Goal: Information Seeking & Learning: Learn about a topic

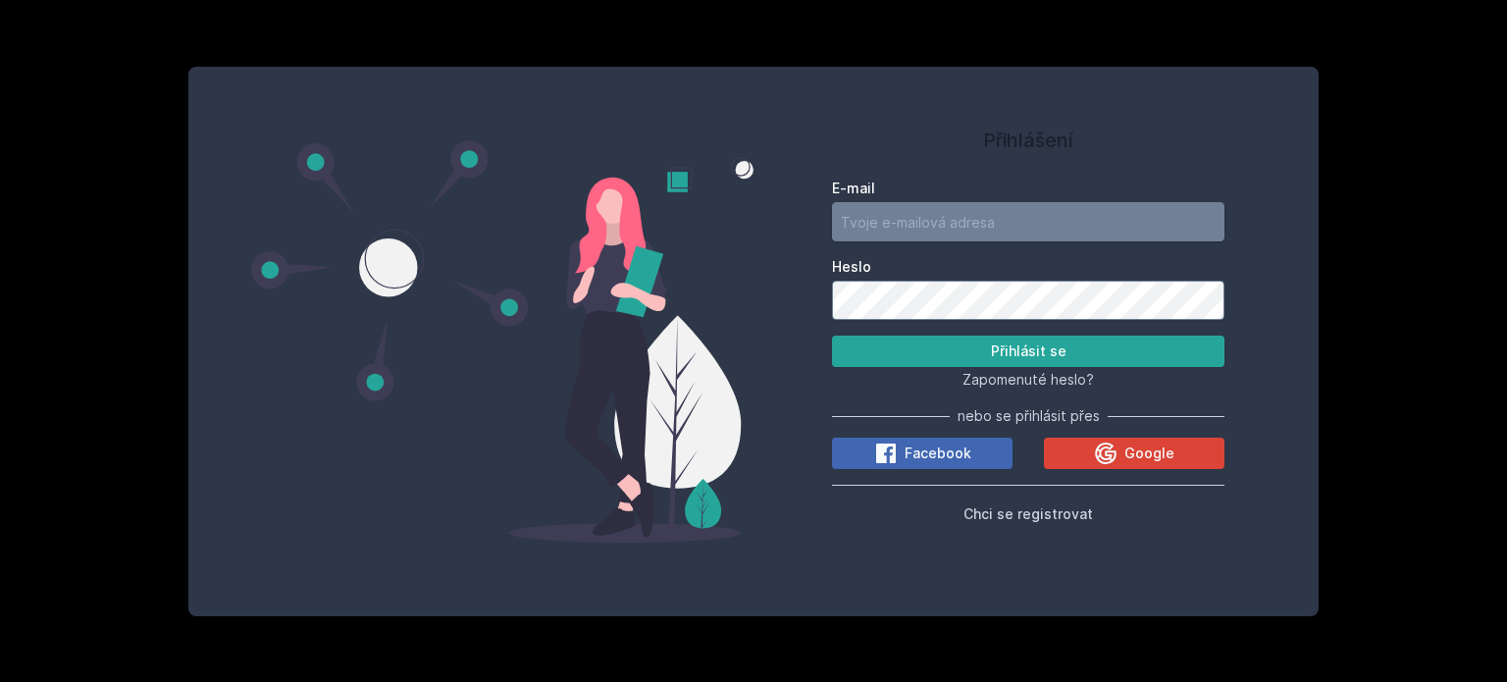
click at [937, 222] on input "E-mail" at bounding box center [1028, 221] width 393 height 39
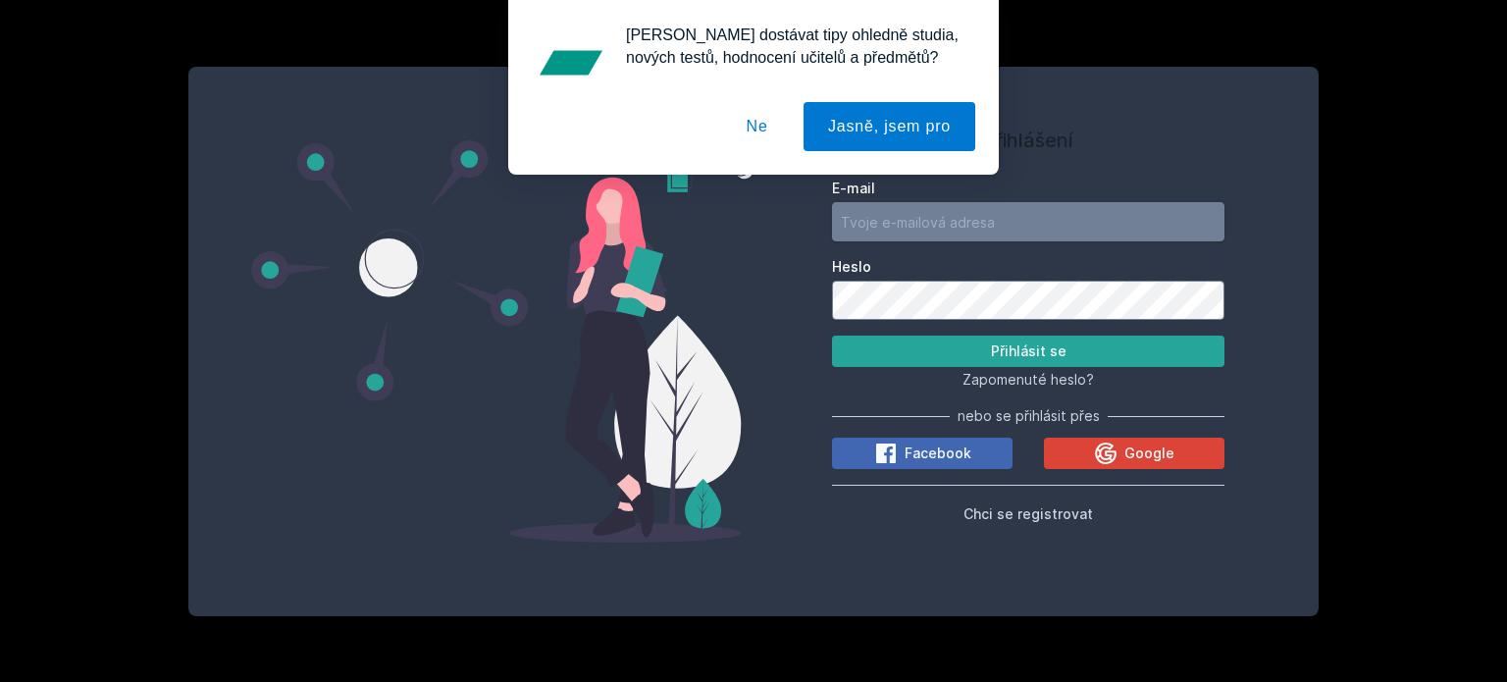
type input "partl.mark@gmail.com"
click at [763, 132] on button "Ne" at bounding box center [757, 126] width 71 height 49
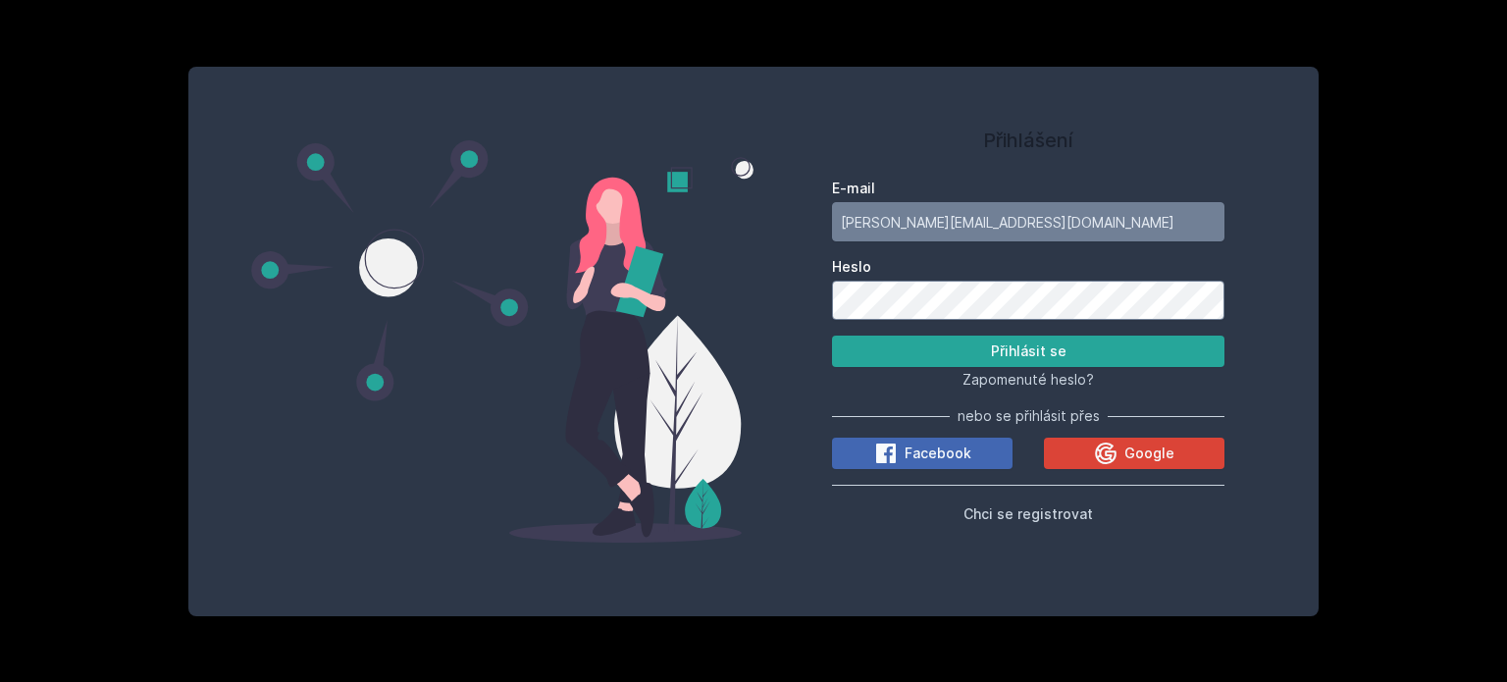
click at [1177, 474] on div "E-mail partl.mark@gmail.com Heslo Přihlásit se Zapomenuté heslo? nebo se přihlá…" at bounding box center [1028, 348] width 393 height 354
click at [1175, 470] on div "E-mail partl.mark@gmail.com Heslo Přihlásit se Zapomenuté heslo? nebo se přihlá…" at bounding box center [1028, 348] width 393 height 354
click at [1169, 459] on span "Google" at bounding box center [1150, 454] width 50 height 20
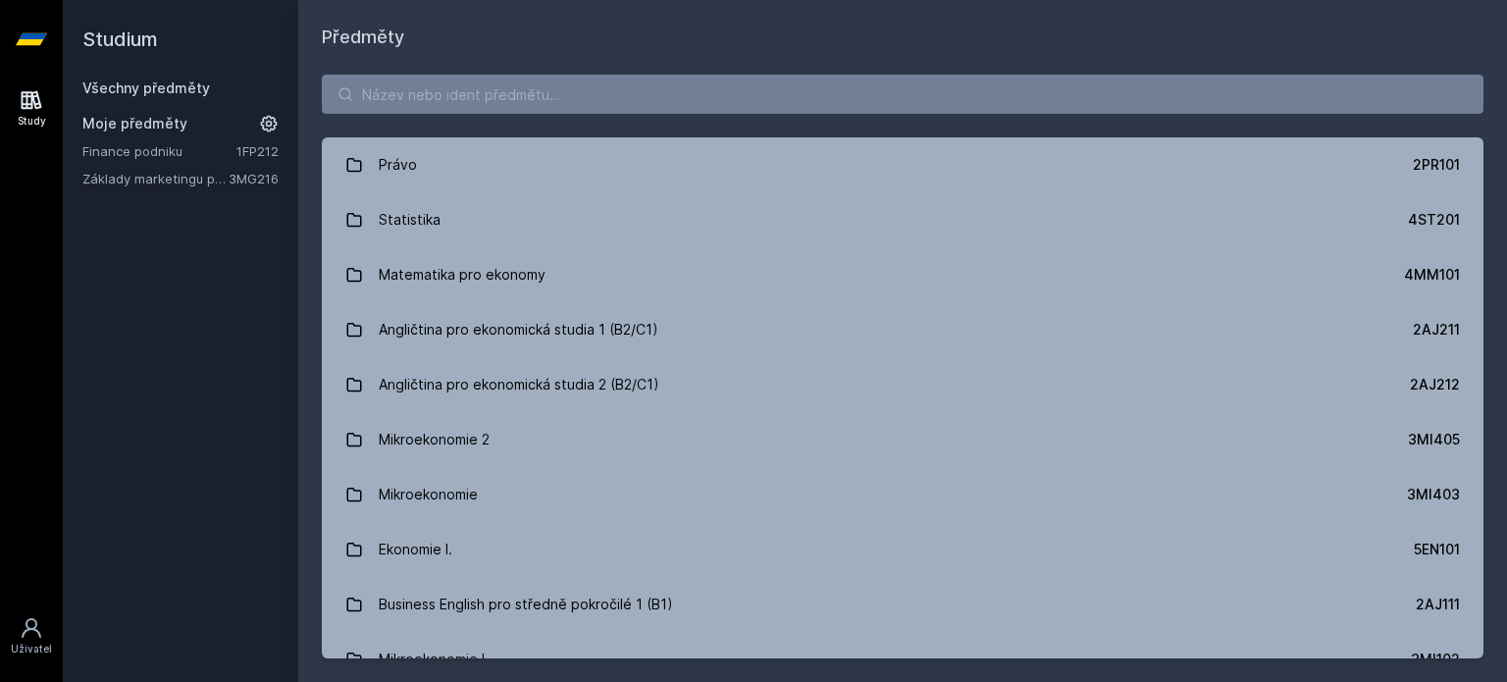
click at [619, 73] on div "Právo 2PR101 Statistika 4ST201 Matematika pro ekonomy 4MM101 Angličtina pro eko…" at bounding box center [902, 366] width 1209 height 631
click at [606, 95] on input "search" at bounding box center [903, 94] width 1162 height 39
paste input "4IZ232"
type input "4IZ232"
paste input "Umělá inteligence a její aplikace"
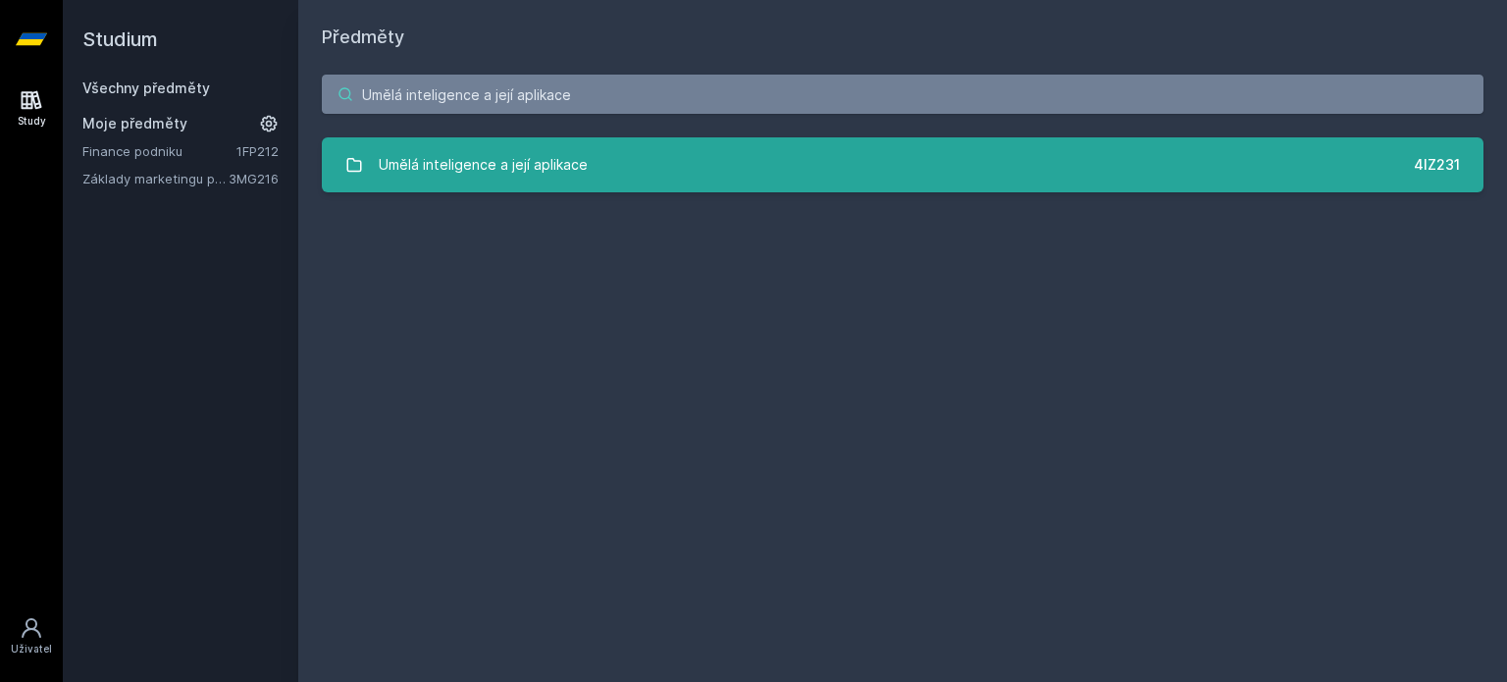
type input "Umělá inteligence a její aplikace"
click at [645, 155] on link "Umělá inteligence a její aplikace 4IZ231" at bounding box center [903, 164] width 1162 height 55
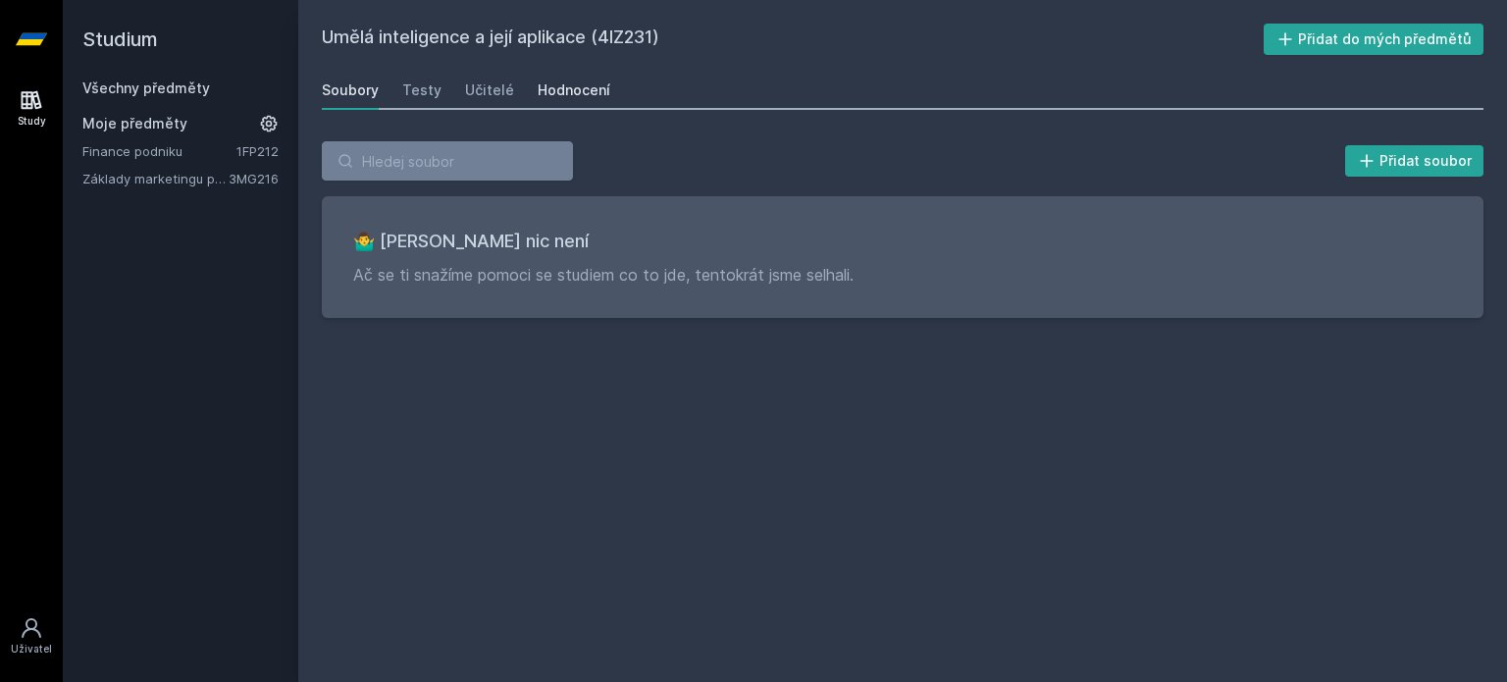
click at [573, 89] on div "Hodnocení" at bounding box center [574, 90] width 73 height 20
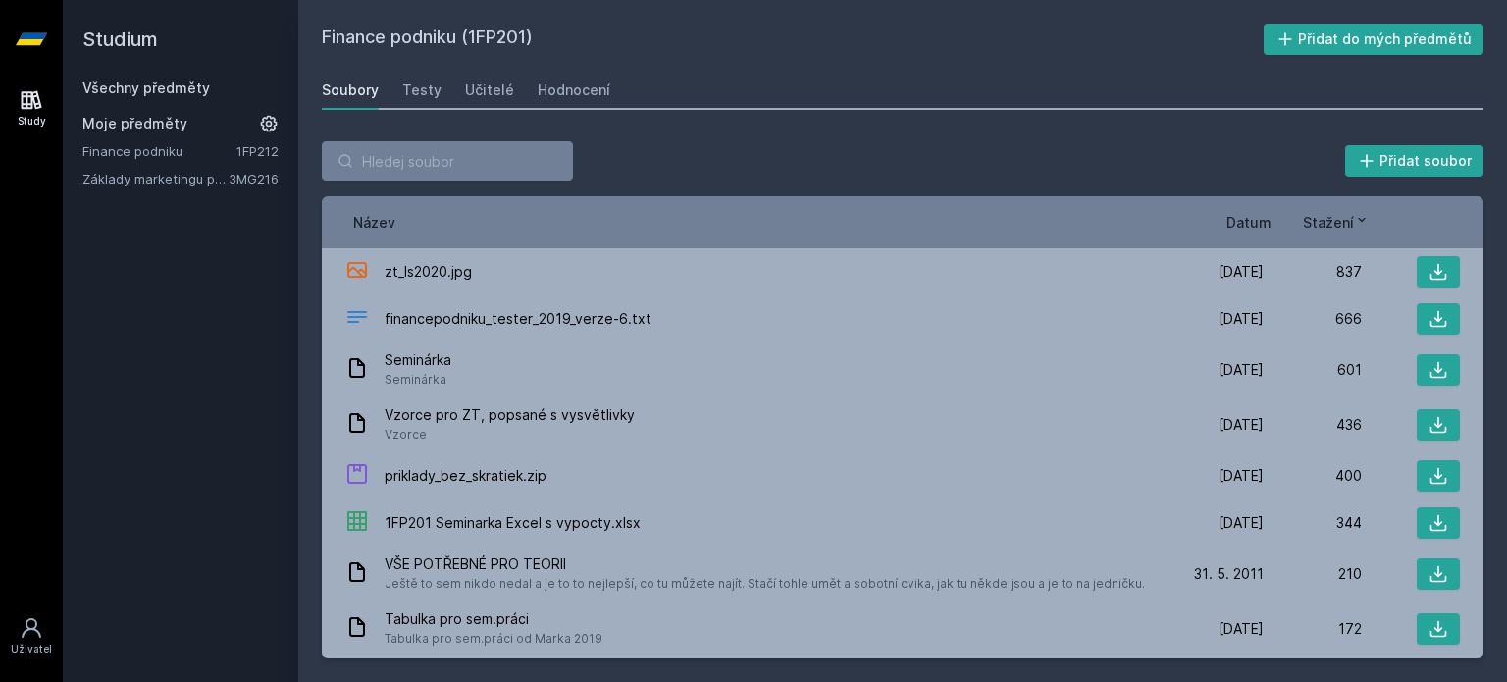
click at [122, 88] on link "Všechny předměty" at bounding box center [146, 87] width 128 height 17
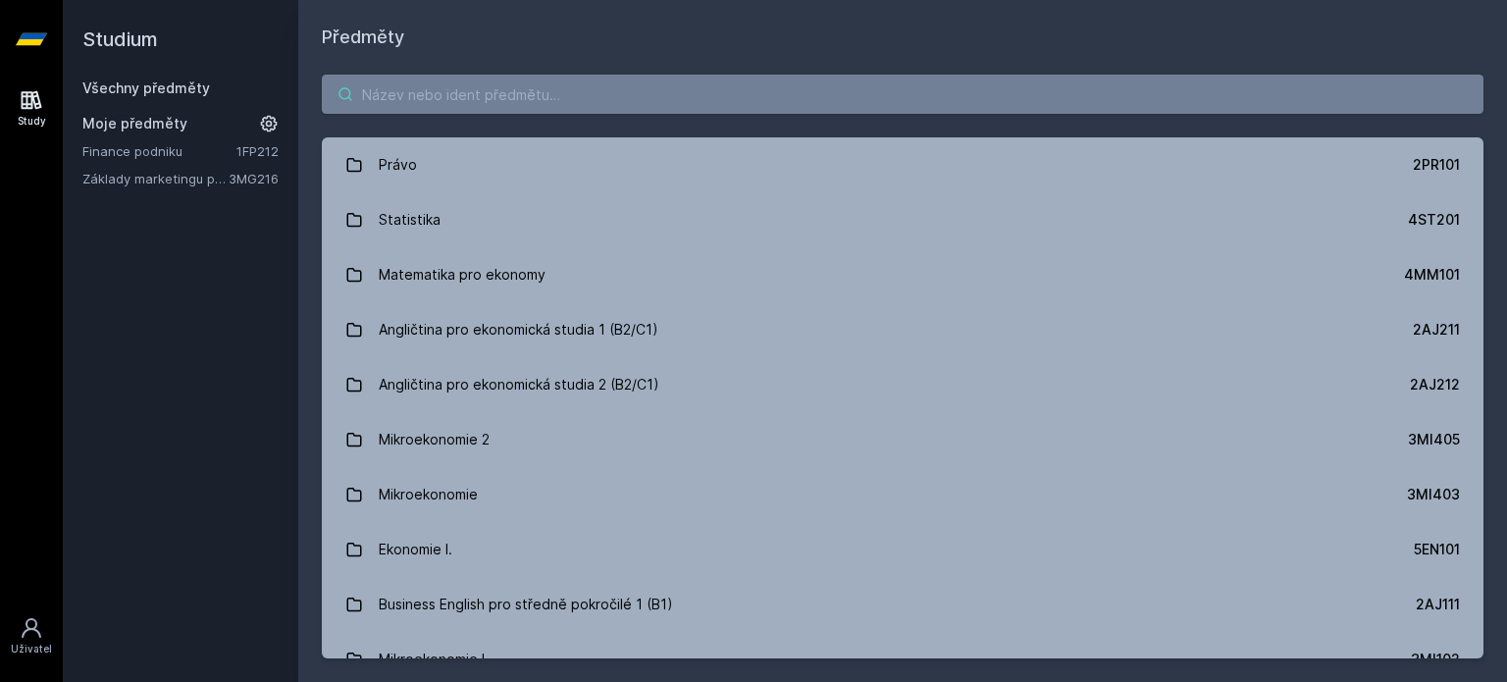
click at [395, 88] on input "search" at bounding box center [903, 94] width 1162 height 39
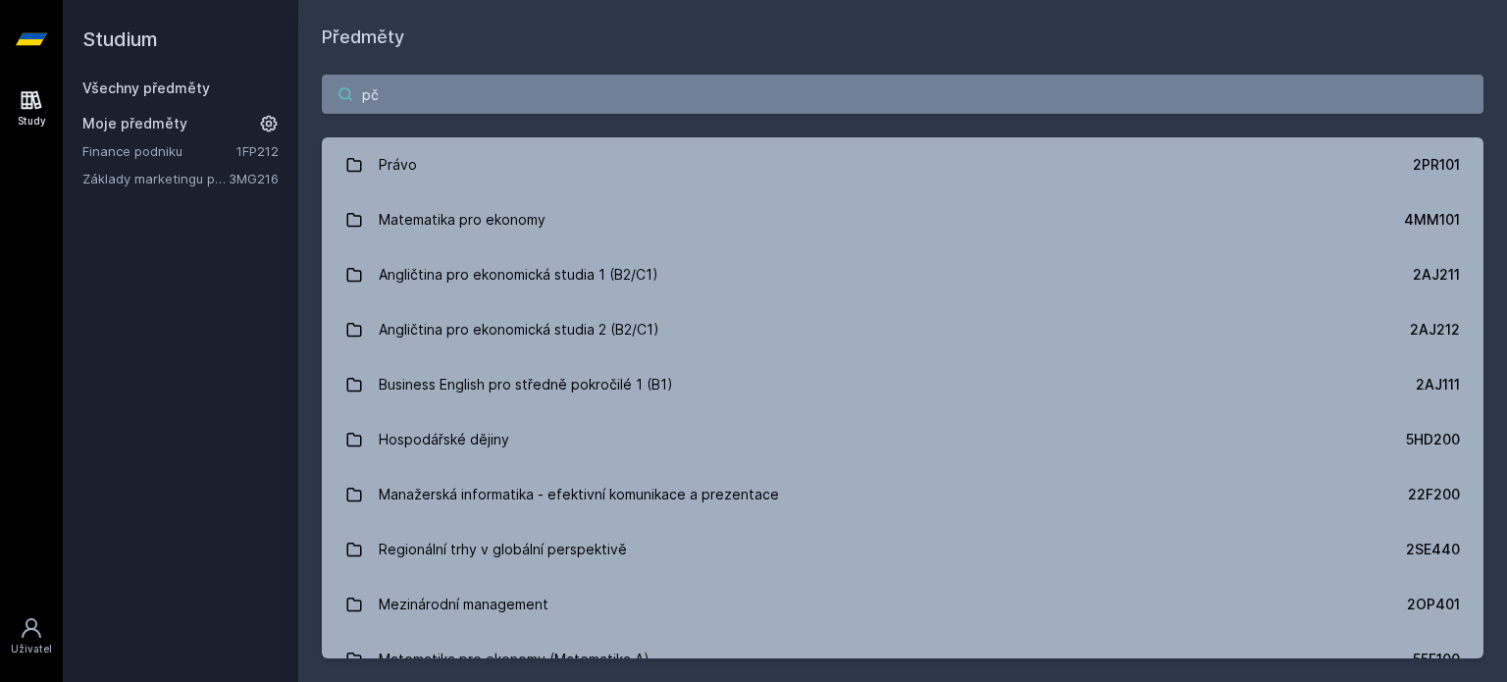
type input "p"
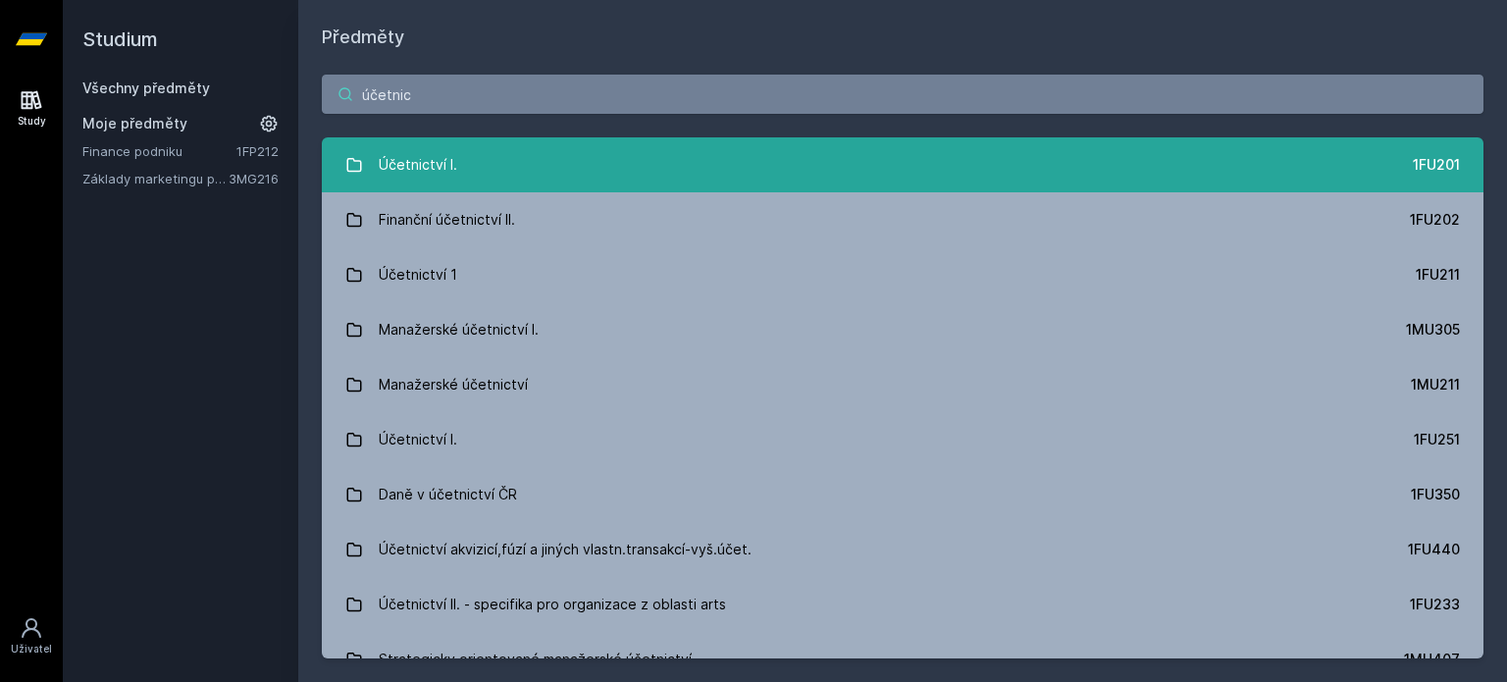
type input "účetnic"
click at [412, 170] on div "Účetnictví I." at bounding box center [418, 164] width 79 height 39
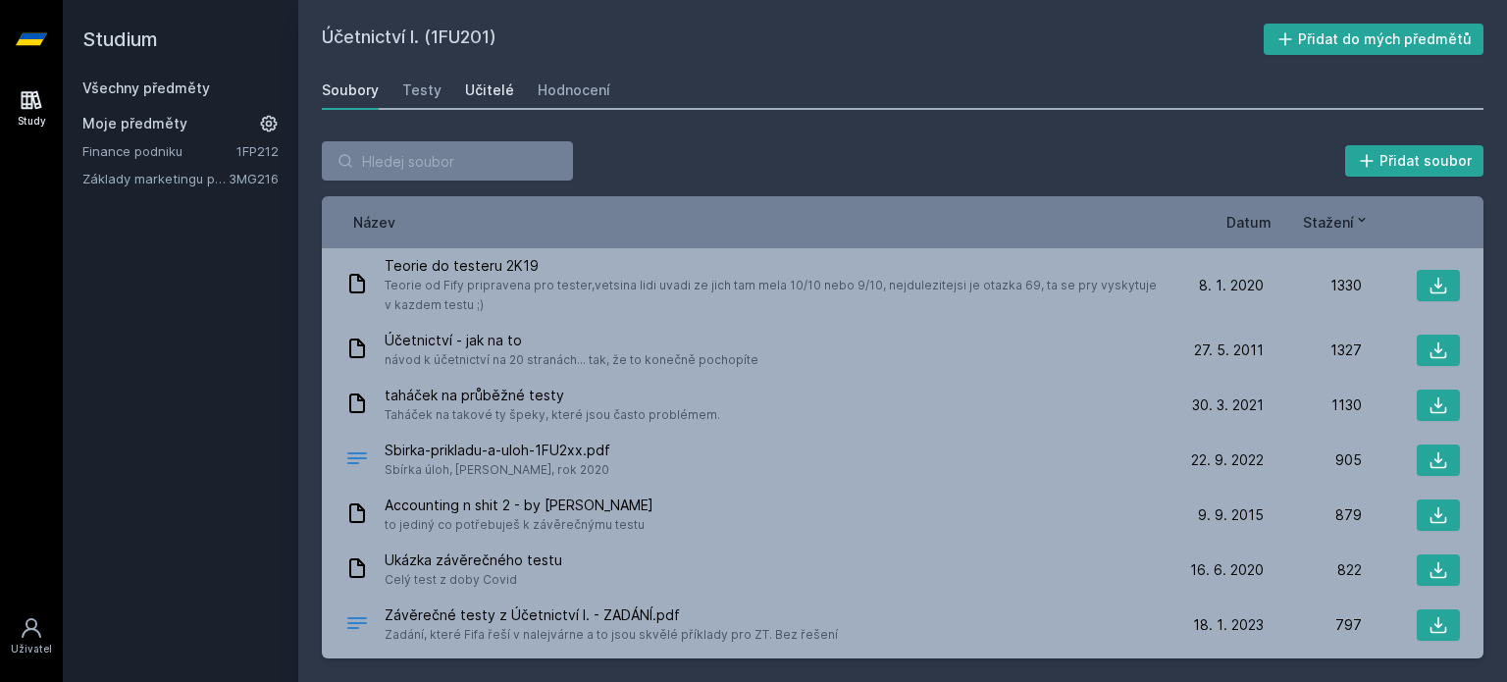
click at [484, 93] on div "Učitelé" at bounding box center [489, 90] width 49 height 20
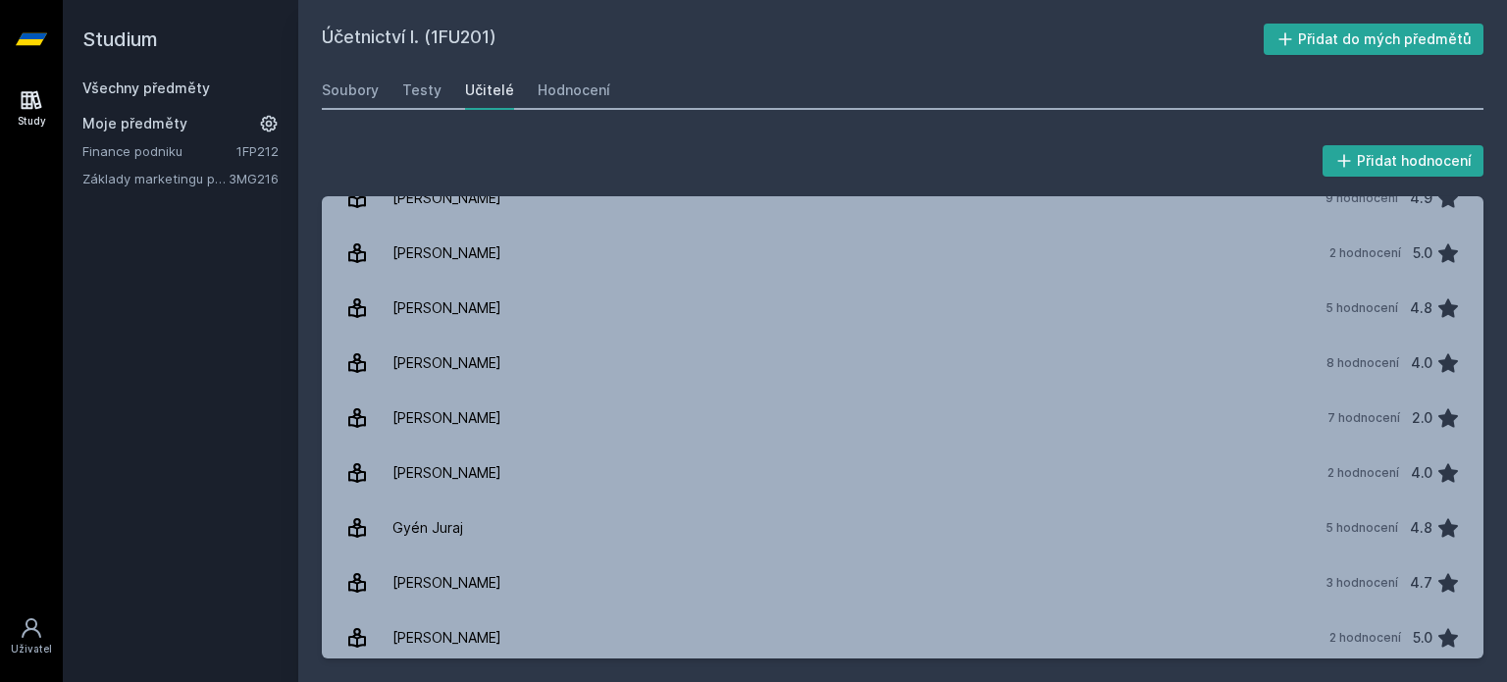
scroll to position [246, 0]
click at [975, 171] on div "Přidat hodnocení" at bounding box center [903, 160] width 1162 height 39
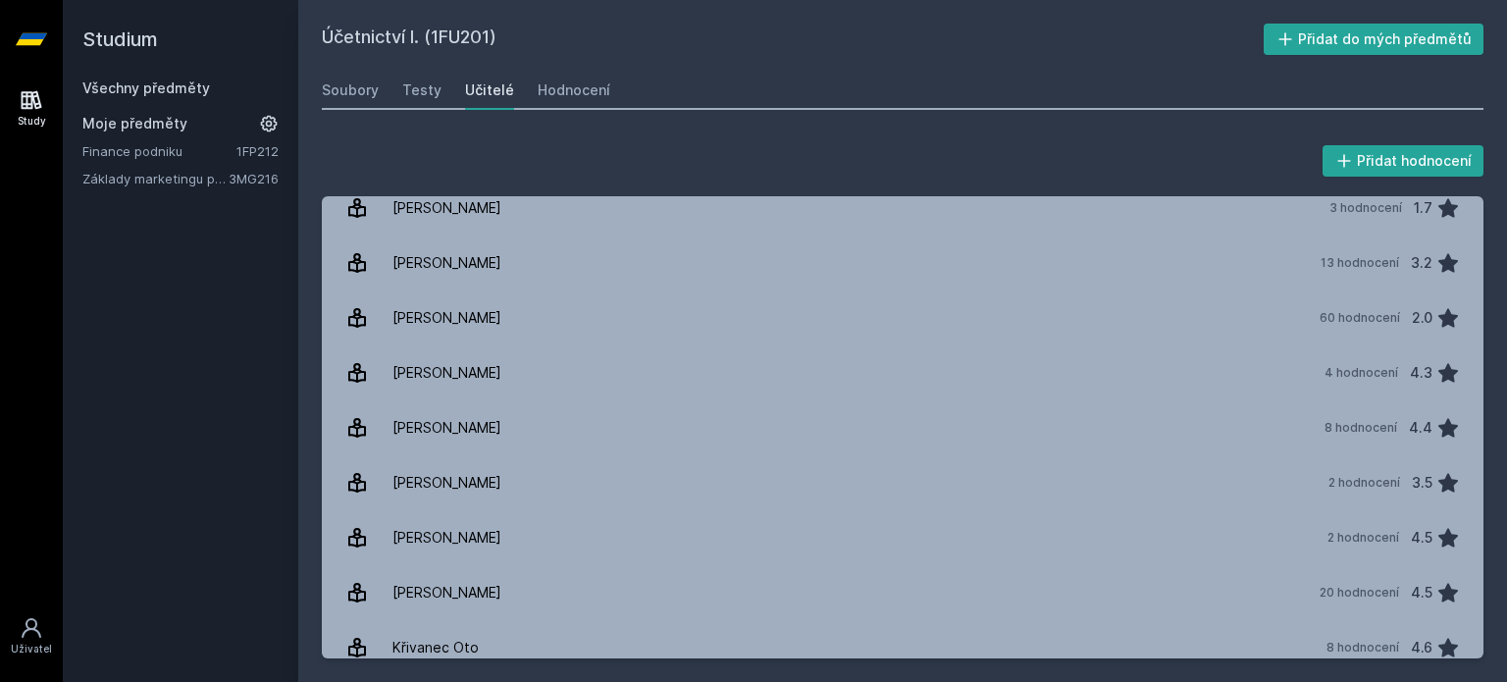
scroll to position [1115, 0]
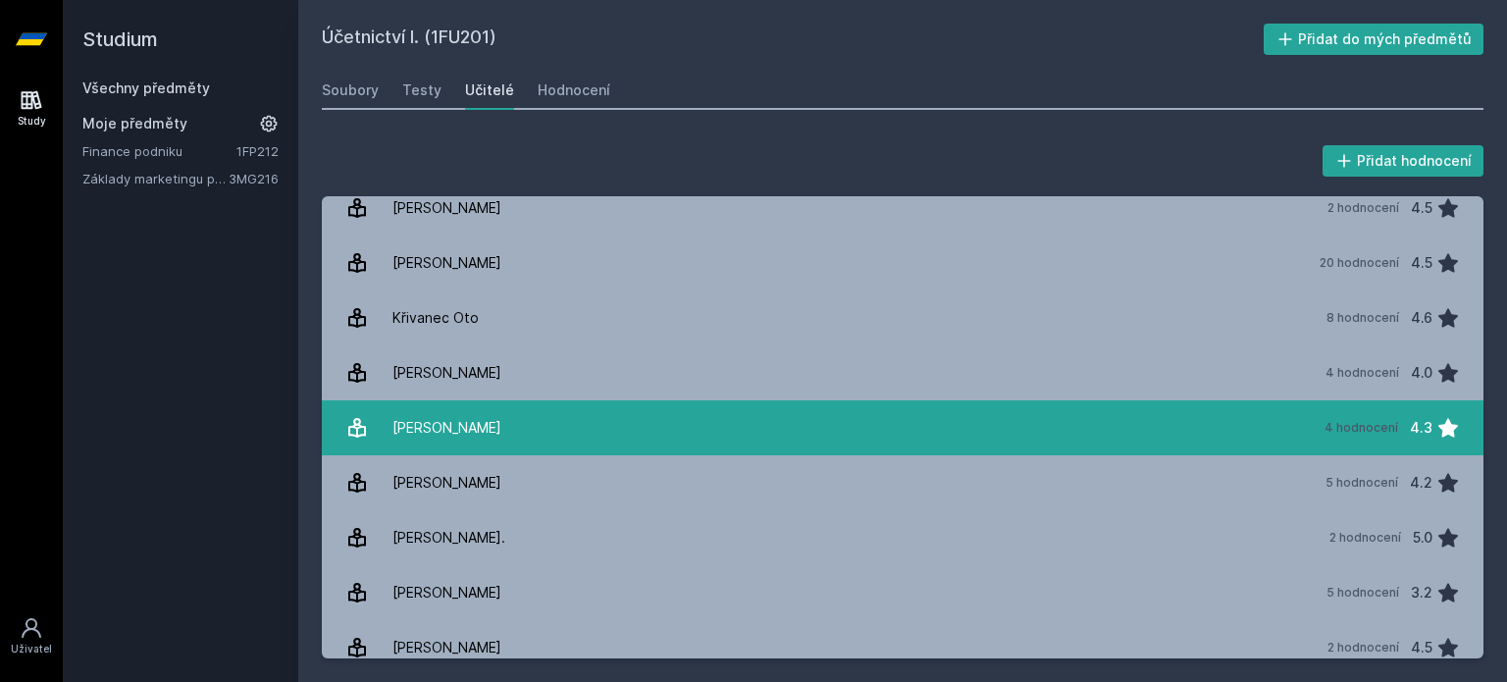
click at [624, 435] on link "Marek Patrik 4 hodnocení 4.3" at bounding box center [903, 427] width 1162 height 55
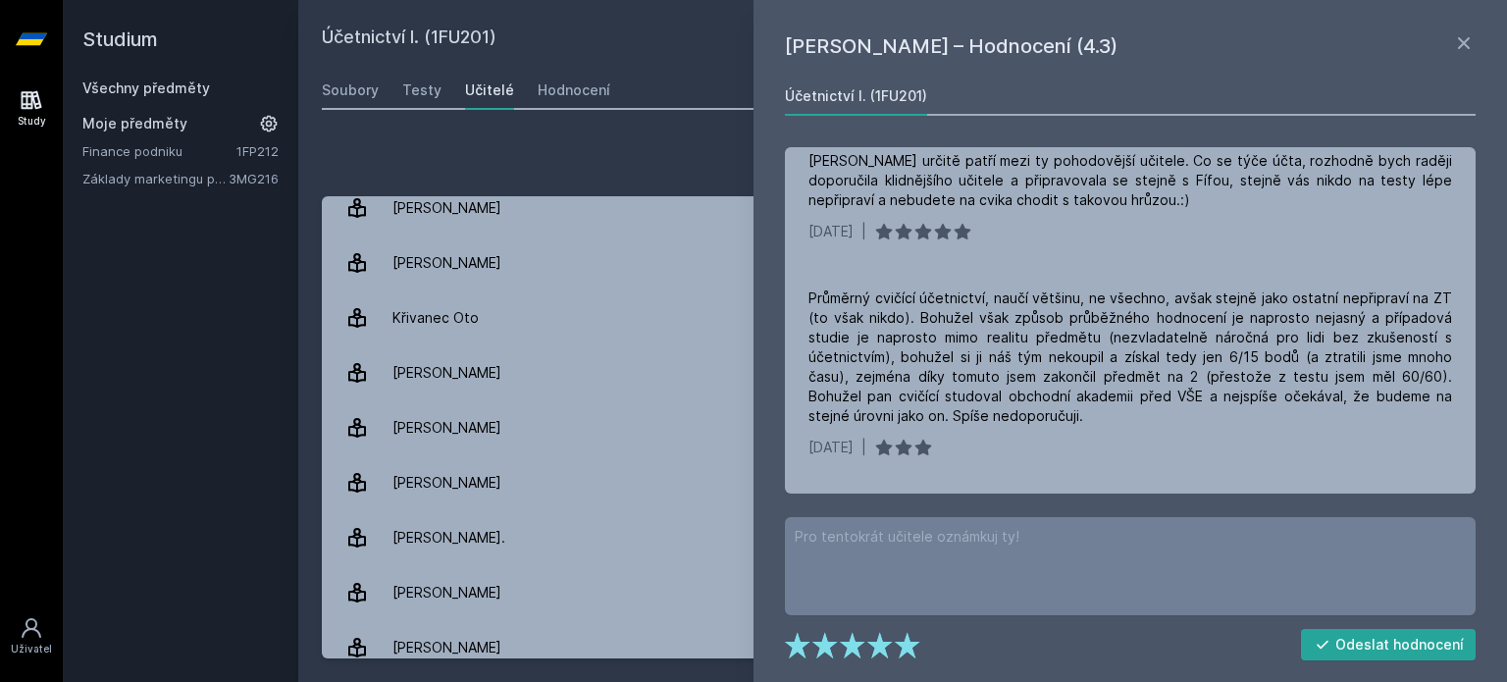
scroll to position [620, 0]
click at [1465, 34] on icon at bounding box center [1464, 43] width 24 height 24
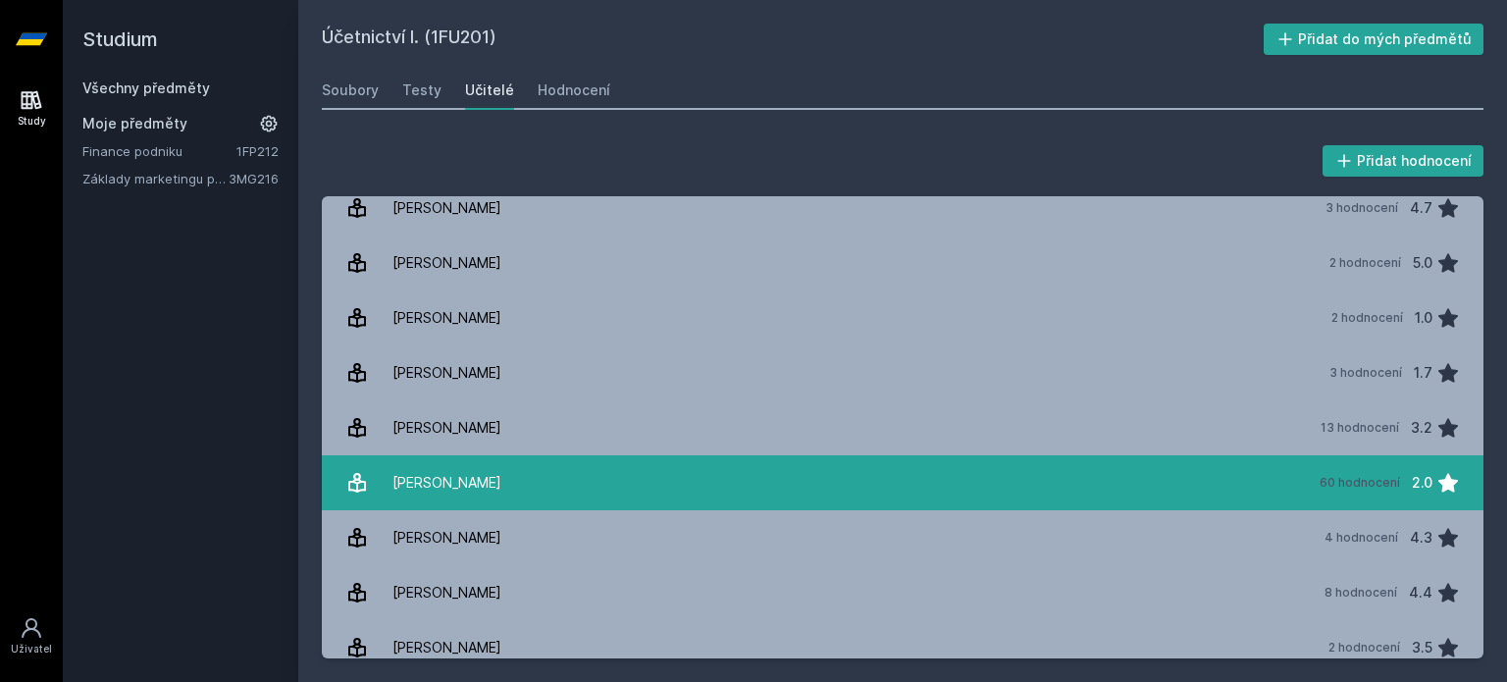
click at [608, 479] on link "Janhubová Jaroslava 60 hodnocení 2.0" at bounding box center [903, 482] width 1162 height 55
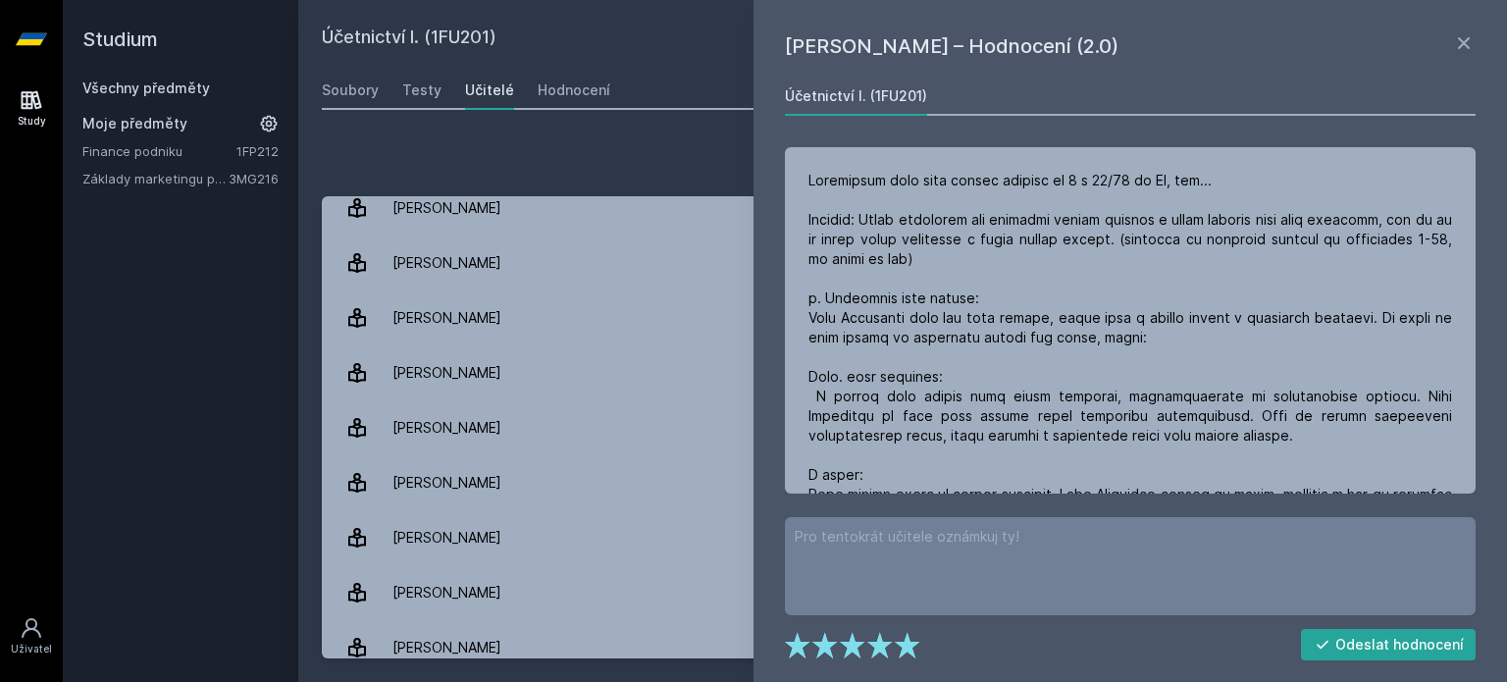
click at [591, 147] on div "Přidat hodnocení" at bounding box center [903, 160] width 1162 height 39
click at [1464, 50] on icon at bounding box center [1464, 43] width 24 height 24
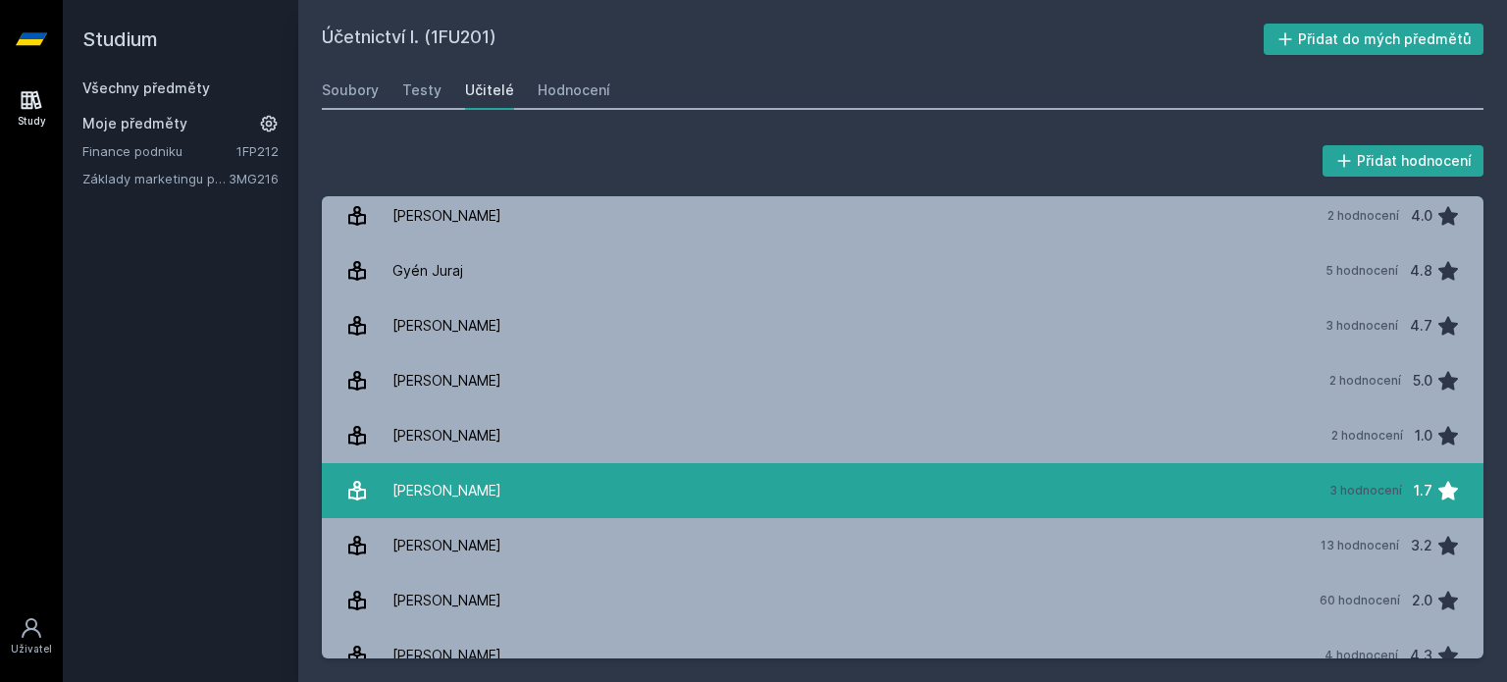
scroll to position [666, 0]
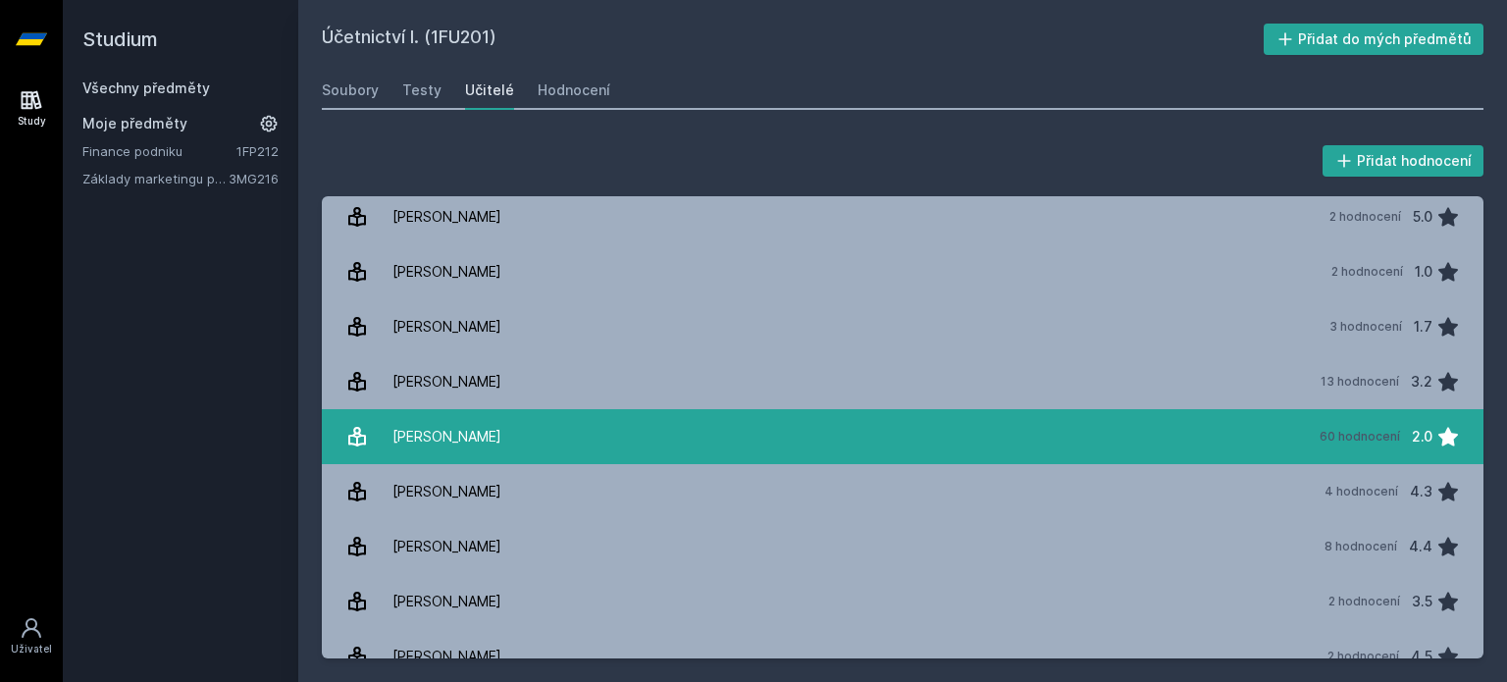
click at [792, 447] on link "Janhubová Jaroslava 60 hodnocení 2.0" at bounding box center [903, 436] width 1162 height 55
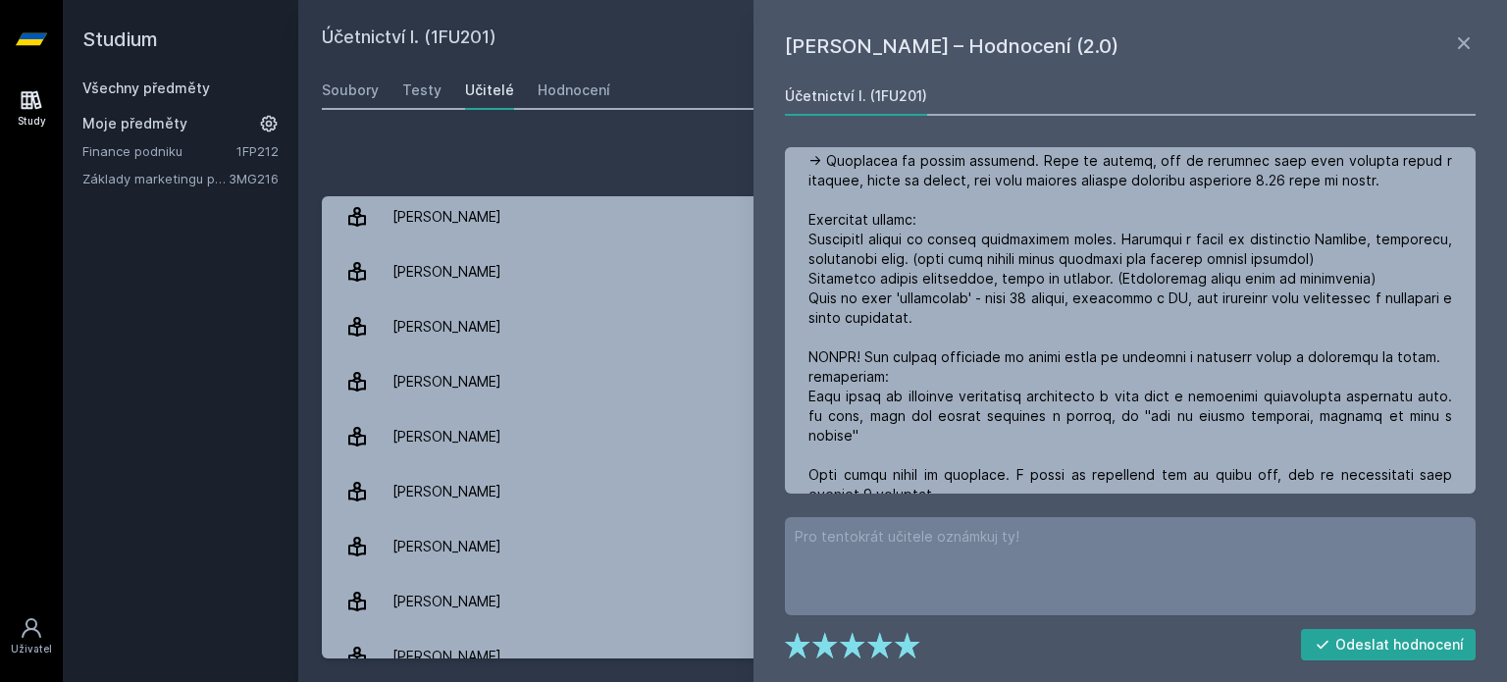
scroll to position [1158, 0]
click at [671, 178] on div "Přidat hodnocení" at bounding box center [903, 160] width 1162 height 39
click at [1475, 42] on icon at bounding box center [1464, 43] width 24 height 24
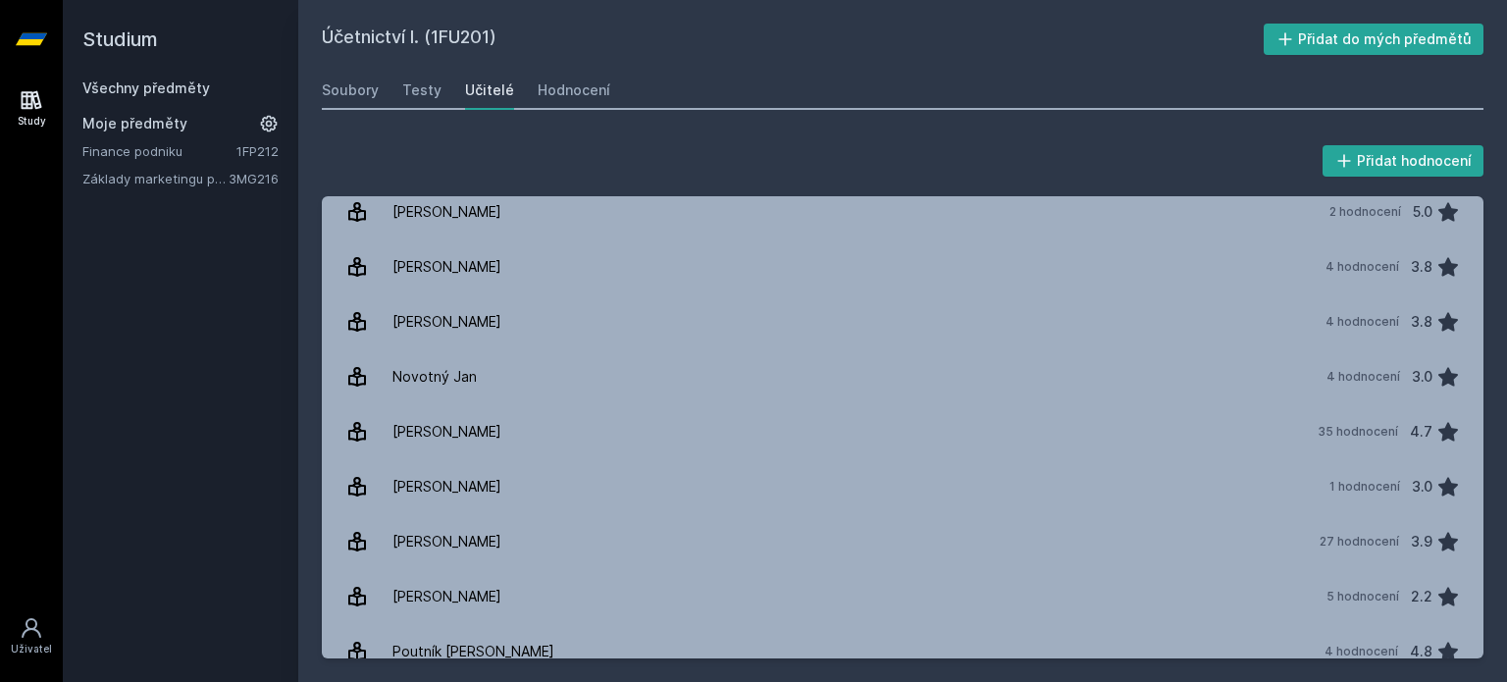
scroll to position [1714, 0]
click at [122, 87] on link "Všechny předměty" at bounding box center [146, 87] width 128 height 17
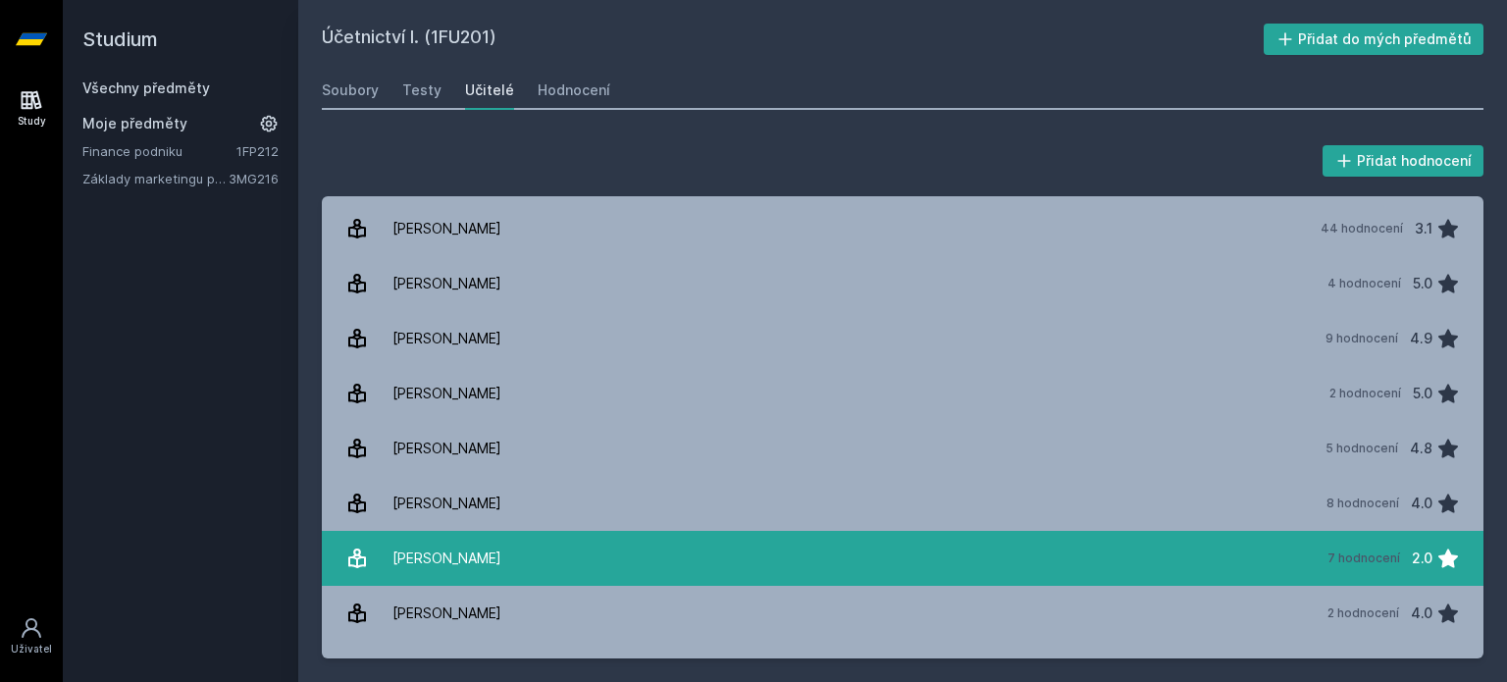
scroll to position [0, 0]
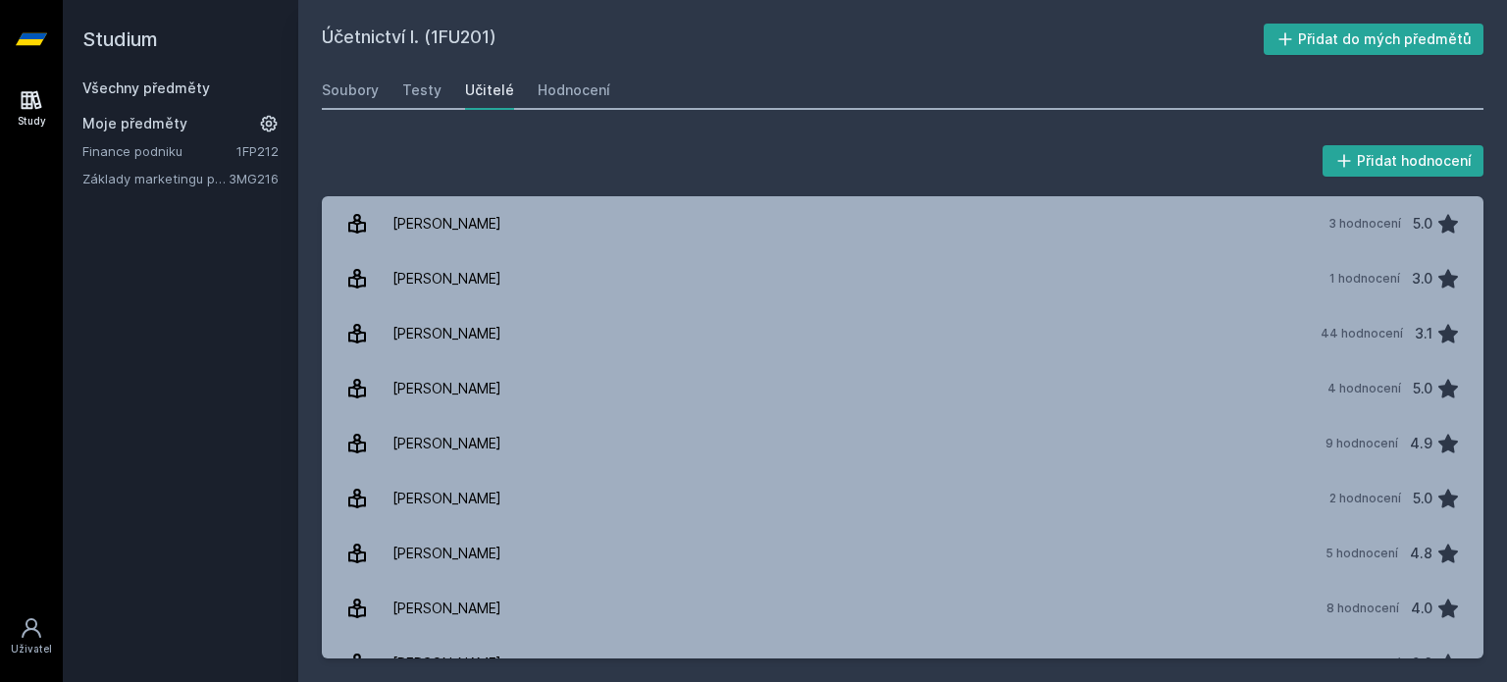
click at [103, 93] on link "Všechny předměty" at bounding box center [146, 87] width 128 height 17
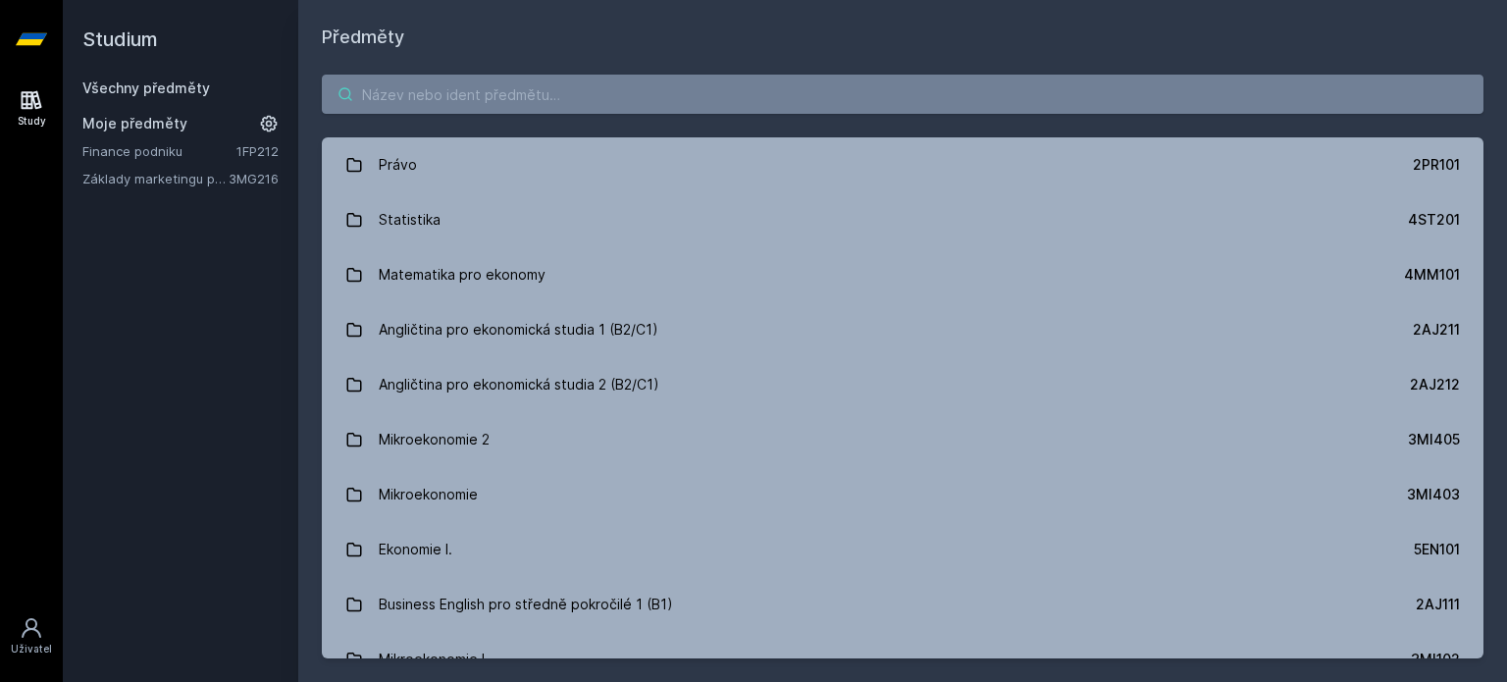
click at [357, 101] on input "search" at bounding box center [903, 94] width 1162 height 39
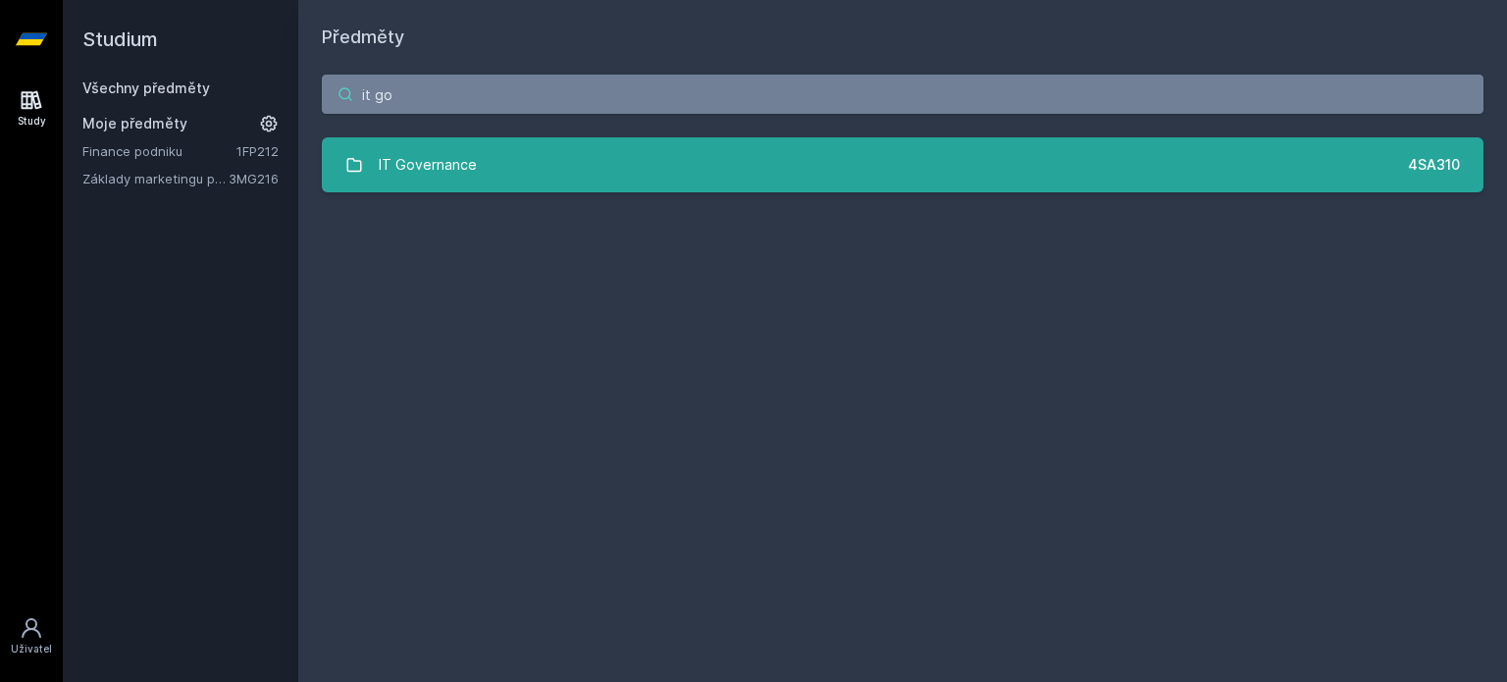
type input "it go"
click at [597, 164] on link "IT Governance 4SA310" at bounding box center [903, 164] width 1162 height 55
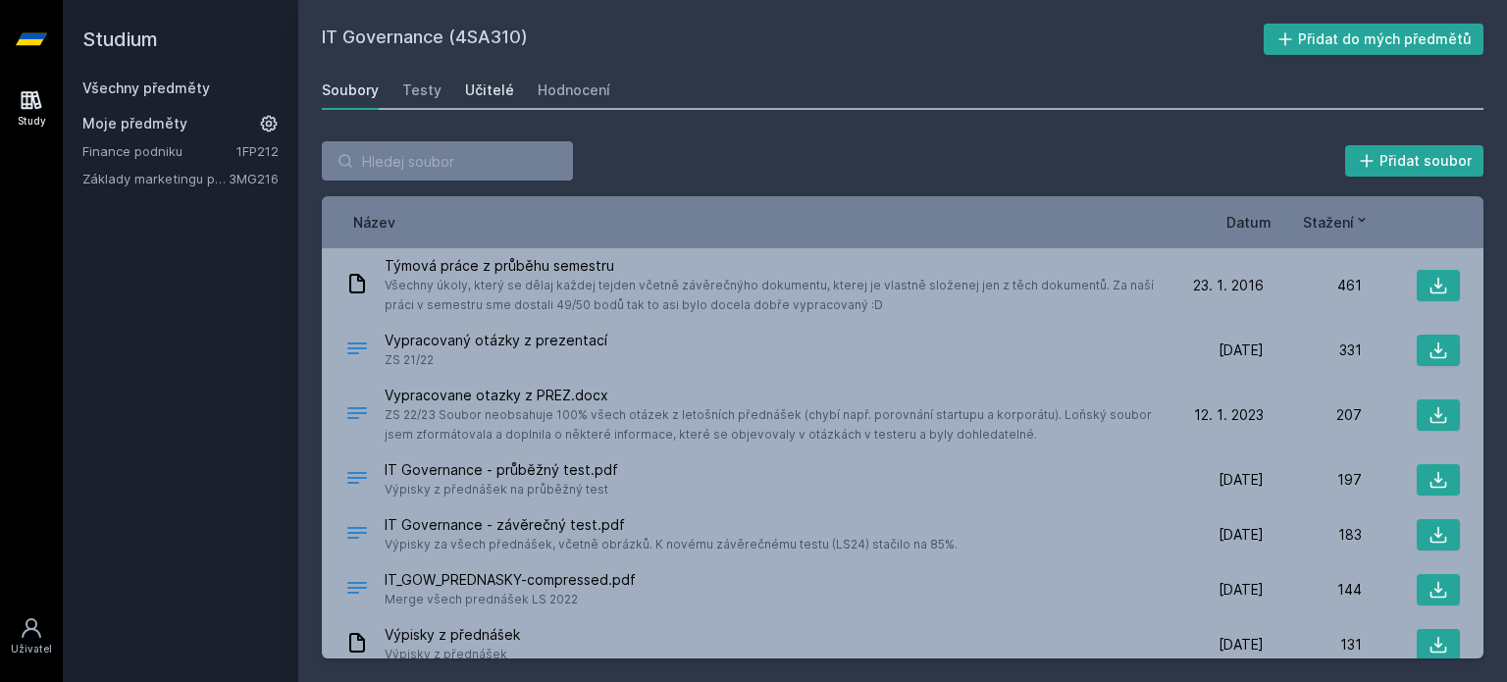
click at [492, 92] on div "Učitelé" at bounding box center [489, 90] width 49 height 20
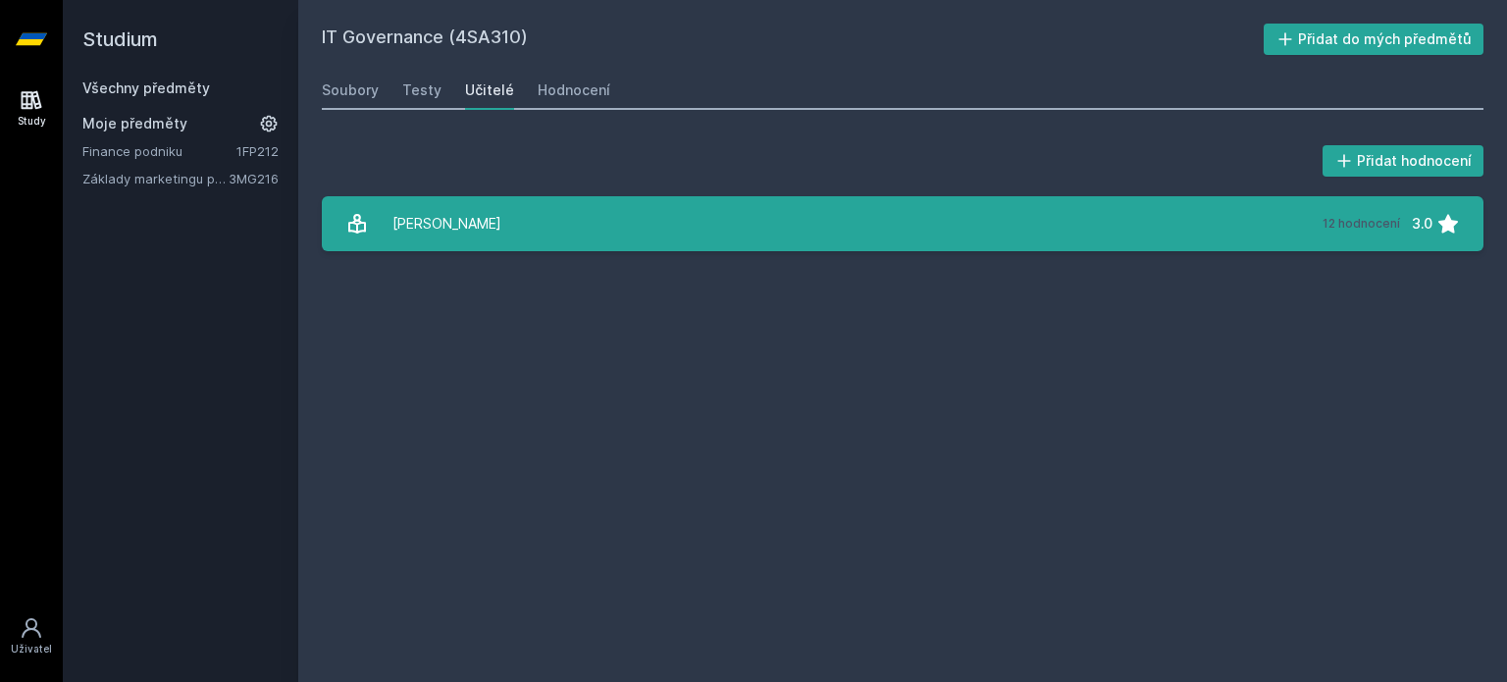
click at [905, 207] on link "Smutný Zdeněk 12 hodnocení 3.0" at bounding box center [903, 223] width 1162 height 55
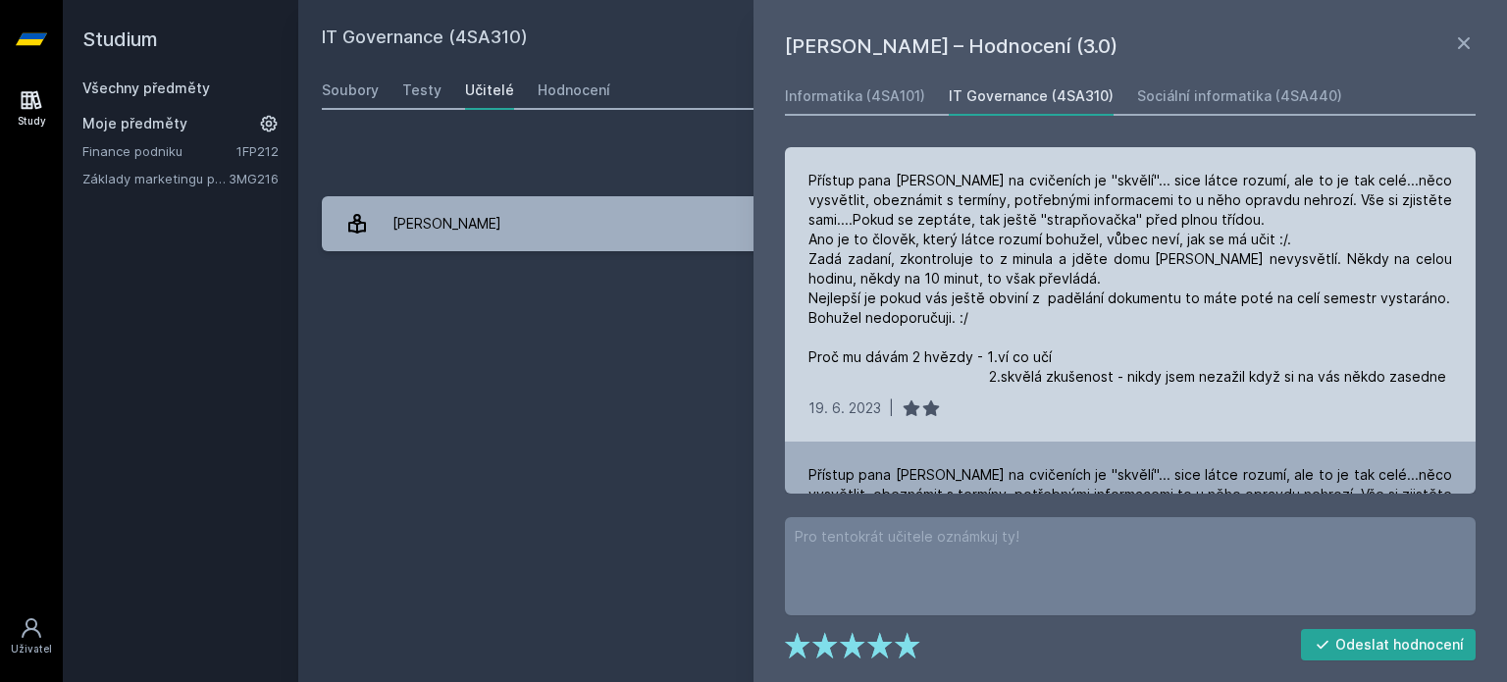
scroll to position [867, 0]
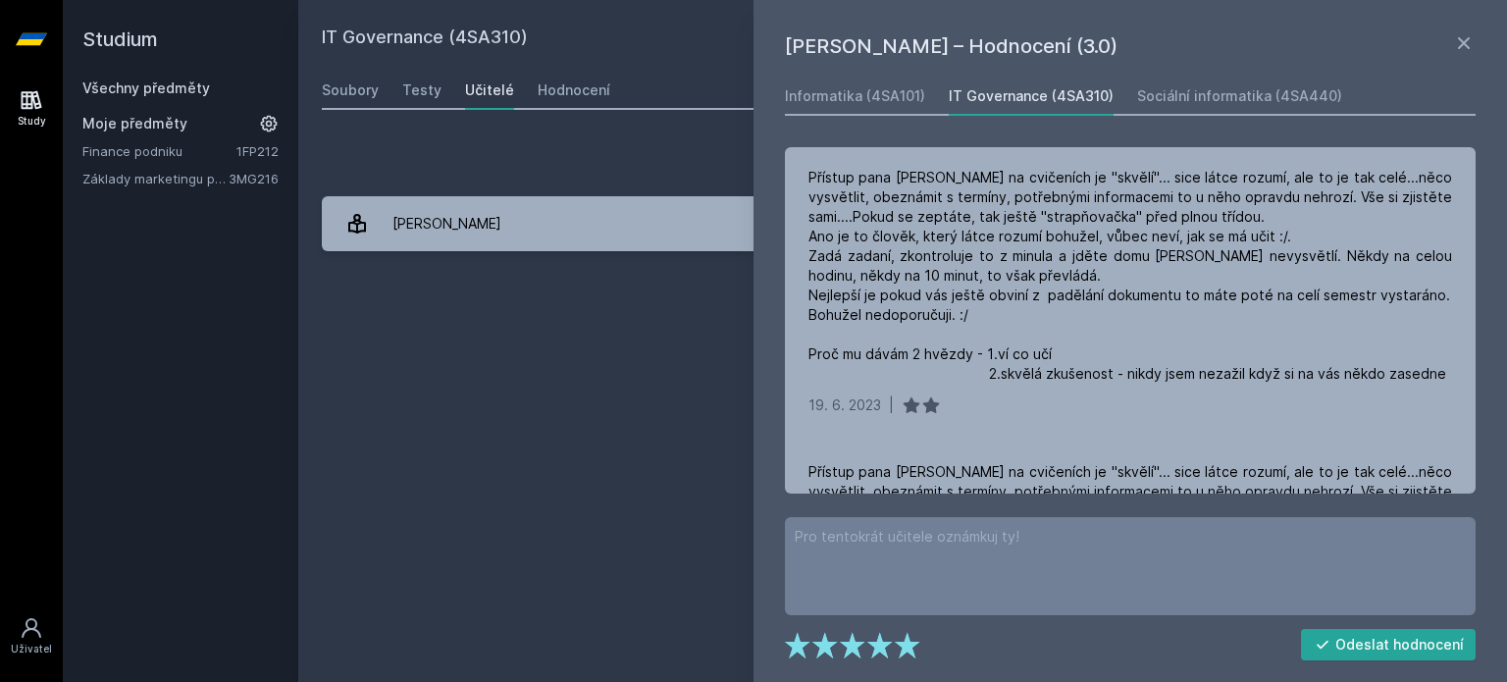
click at [145, 89] on link "Všechny předměty" at bounding box center [146, 87] width 128 height 17
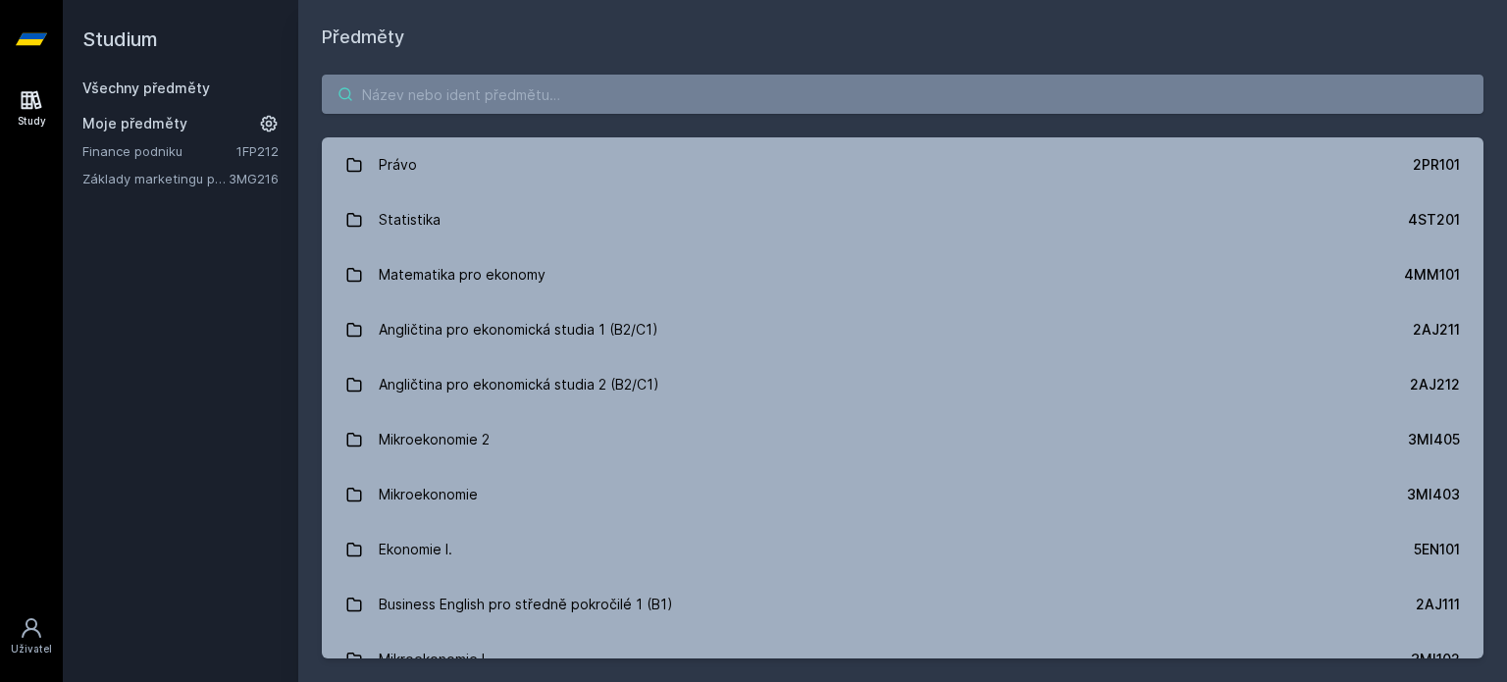
click at [485, 86] on input "search" at bounding box center [903, 94] width 1162 height 39
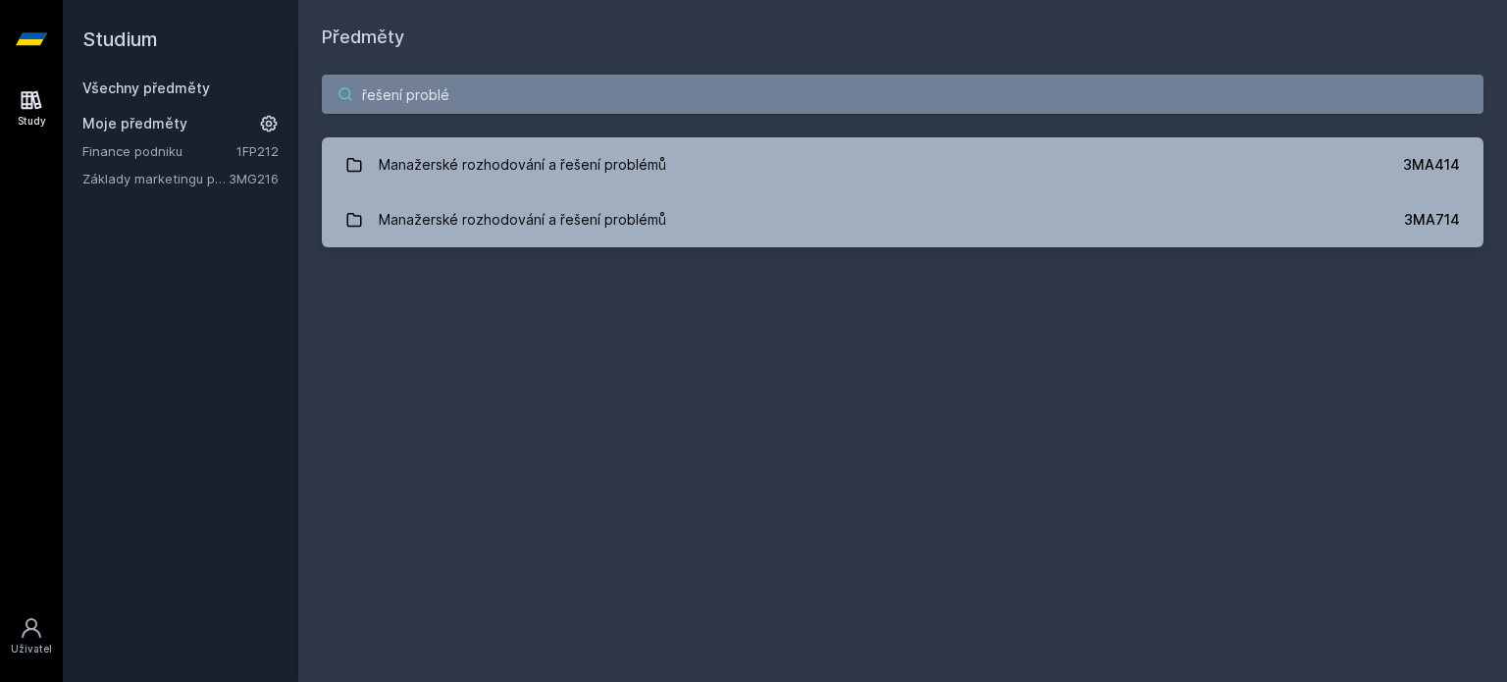
paste input "44F102"
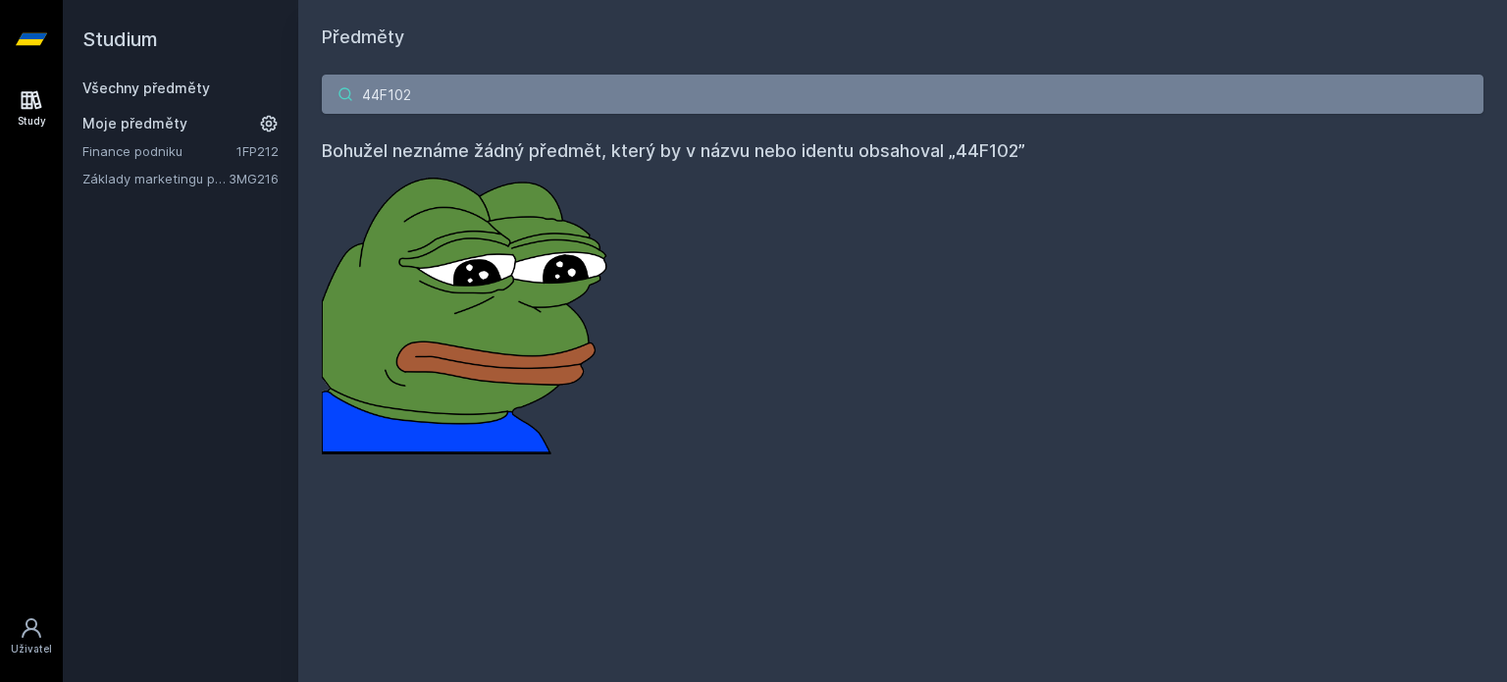
type input "44F102"
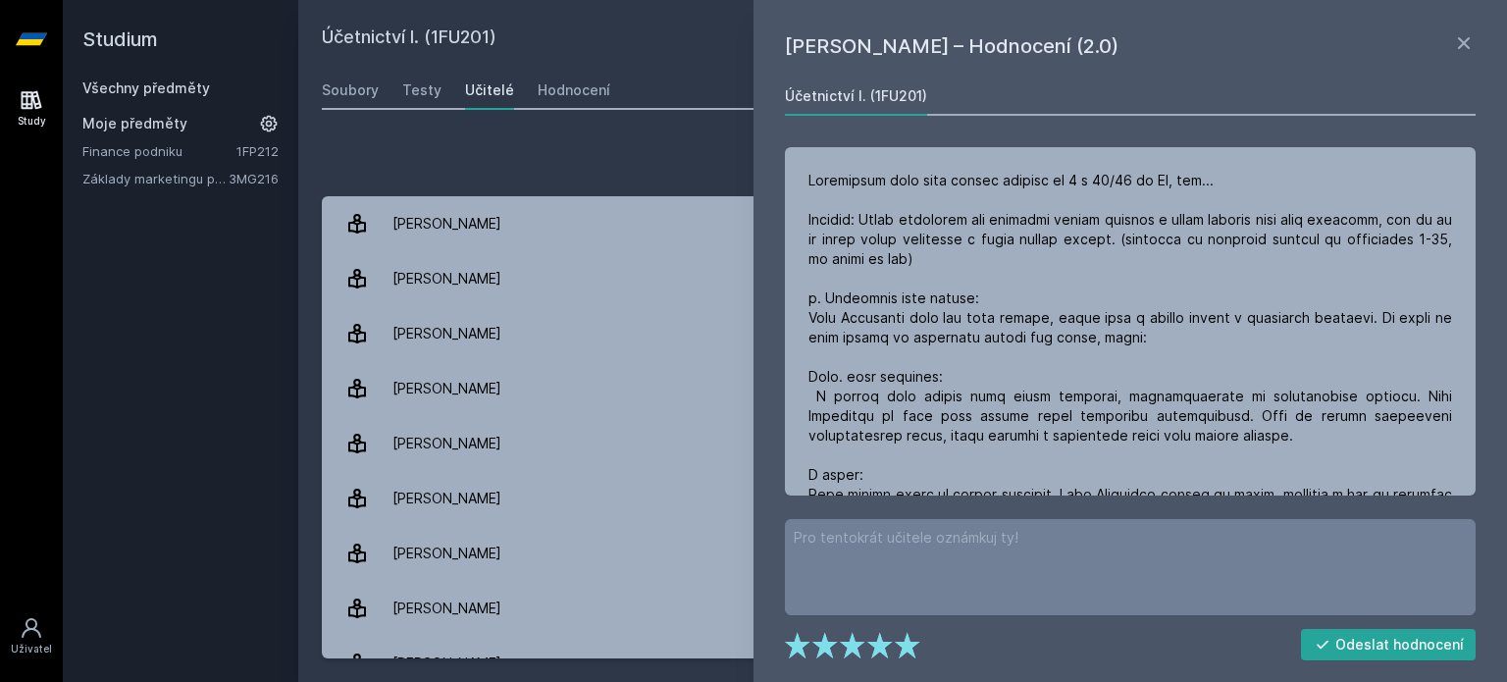
click at [156, 84] on link "Všechny předměty" at bounding box center [146, 87] width 128 height 17
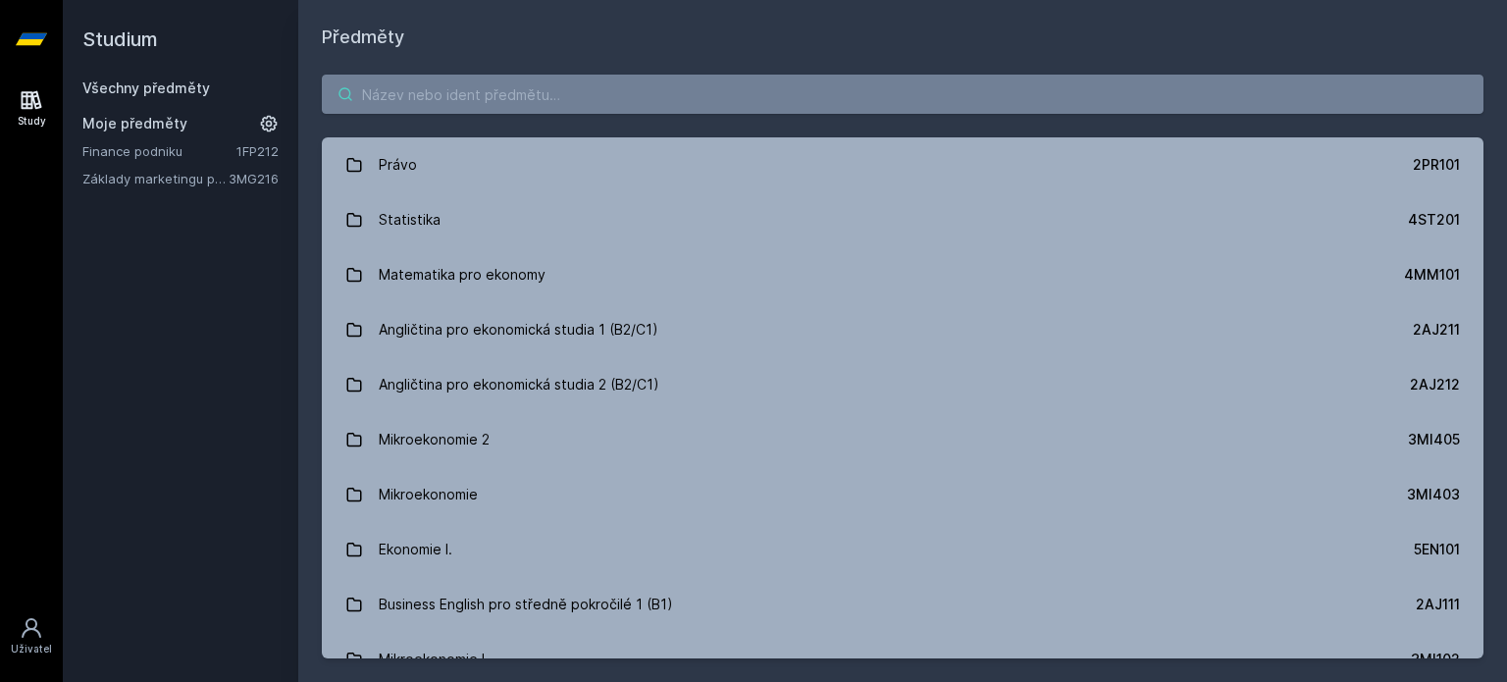
click at [536, 92] on input "search" at bounding box center [903, 94] width 1162 height 39
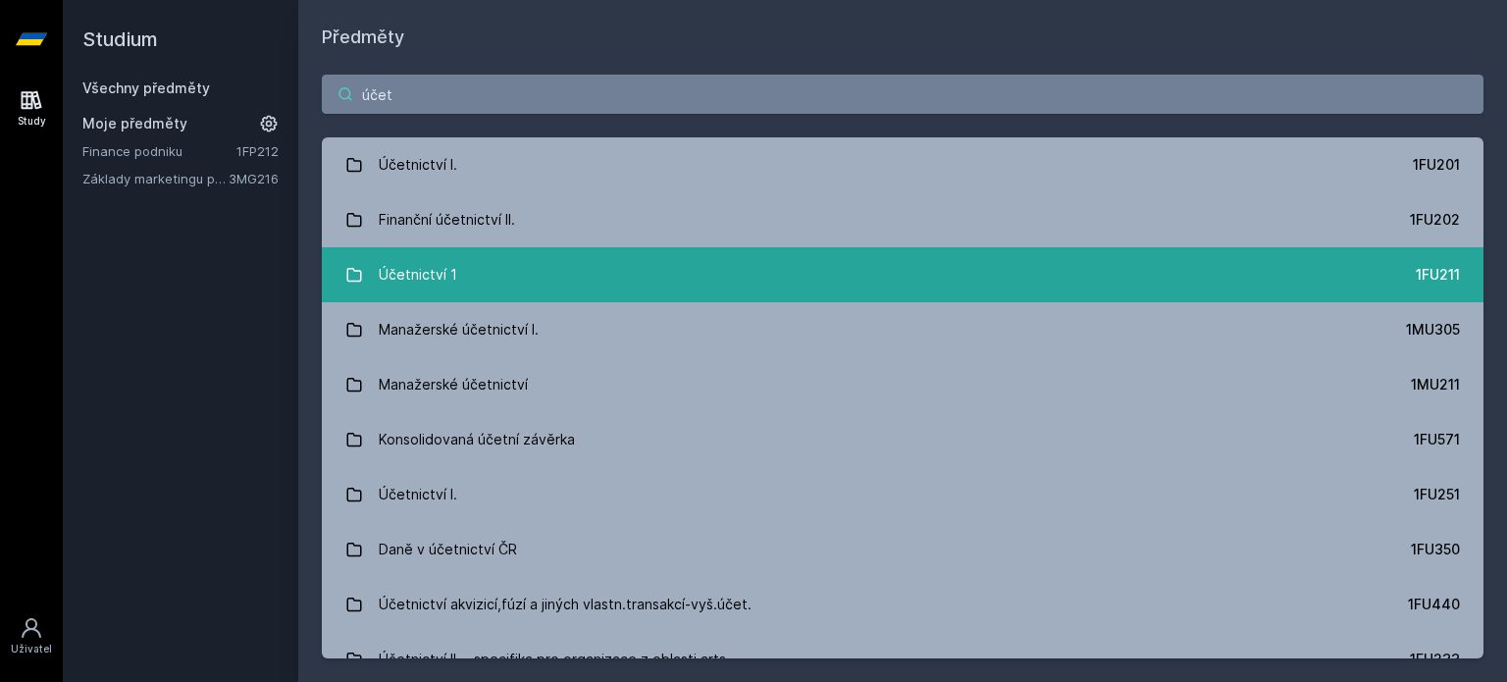
type input "účet"
click at [545, 277] on link "Účetnictví 1 1FU211" at bounding box center [903, 274] width 1162 height 55
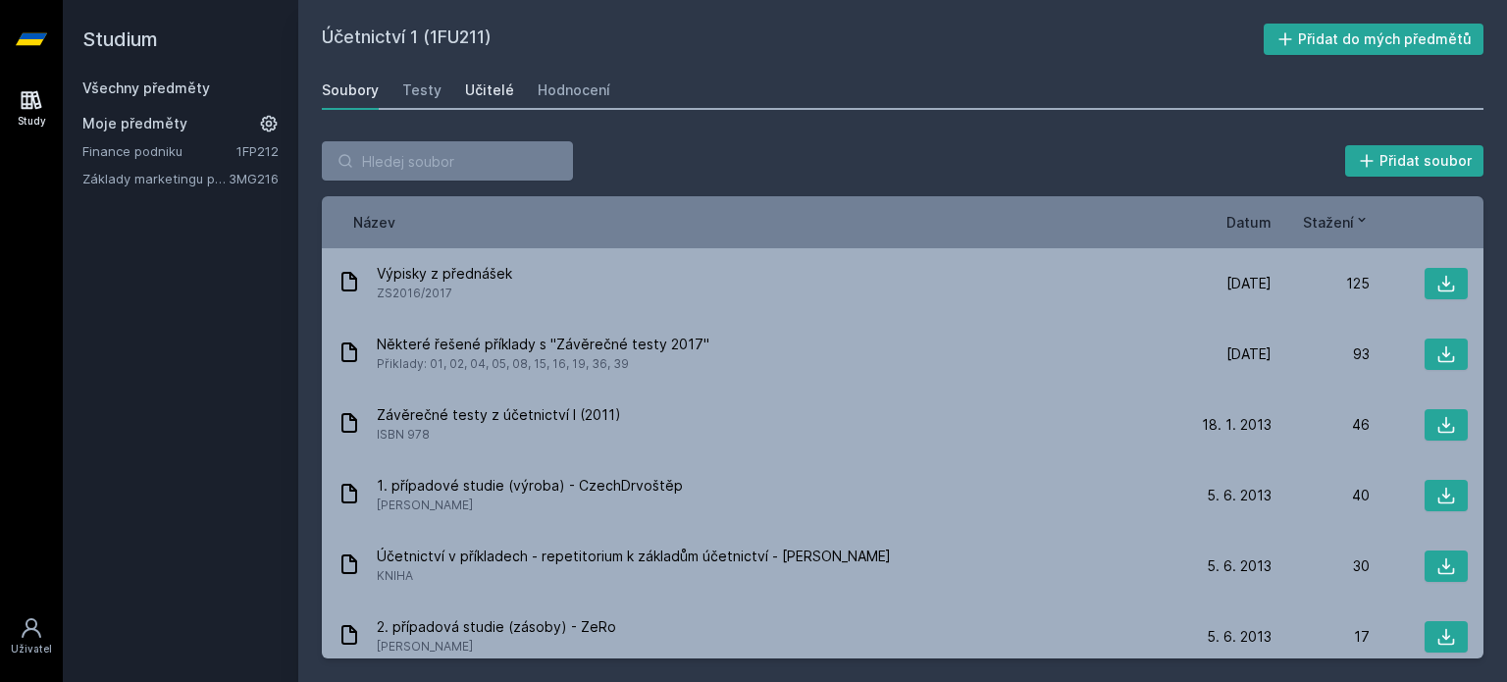
click at [479, 92] on div "Učitelé" at bounding box center [489, 90] width 49 height 20
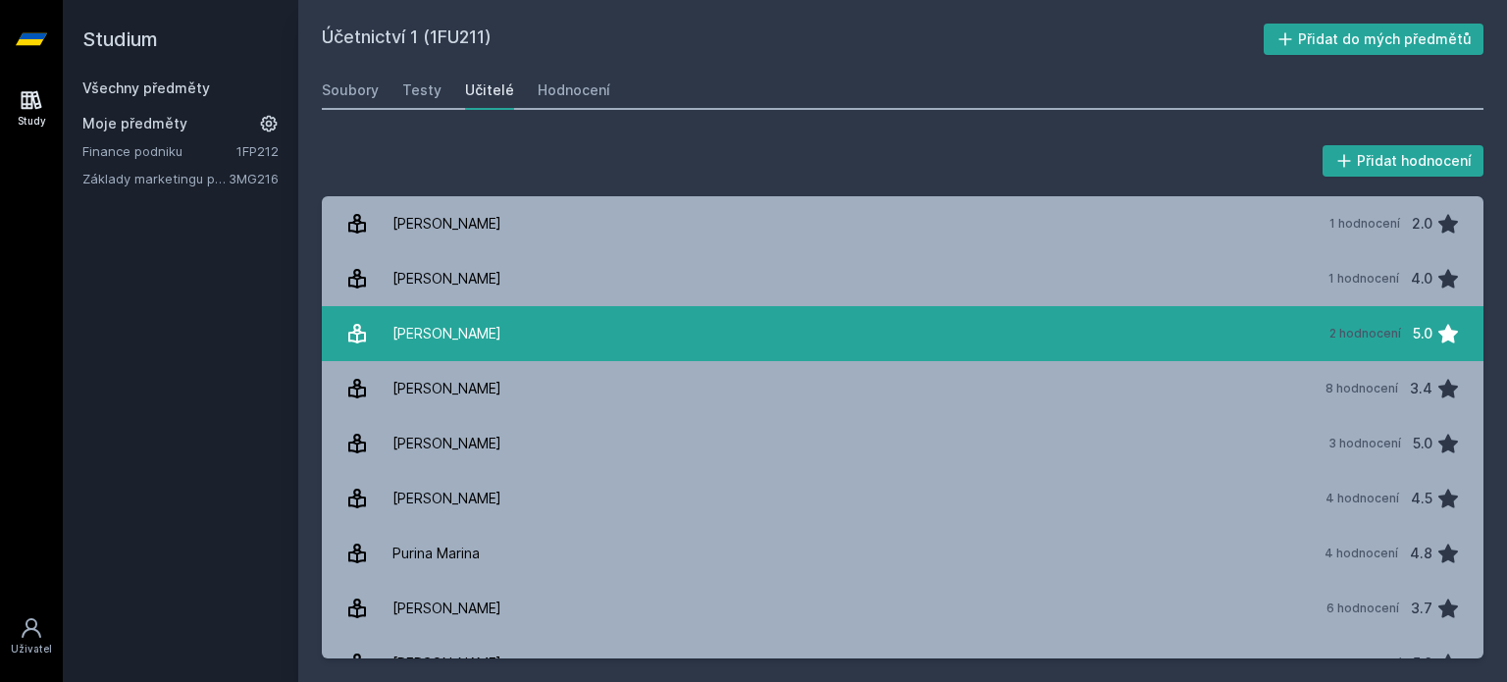
scroll to position [251, 0]
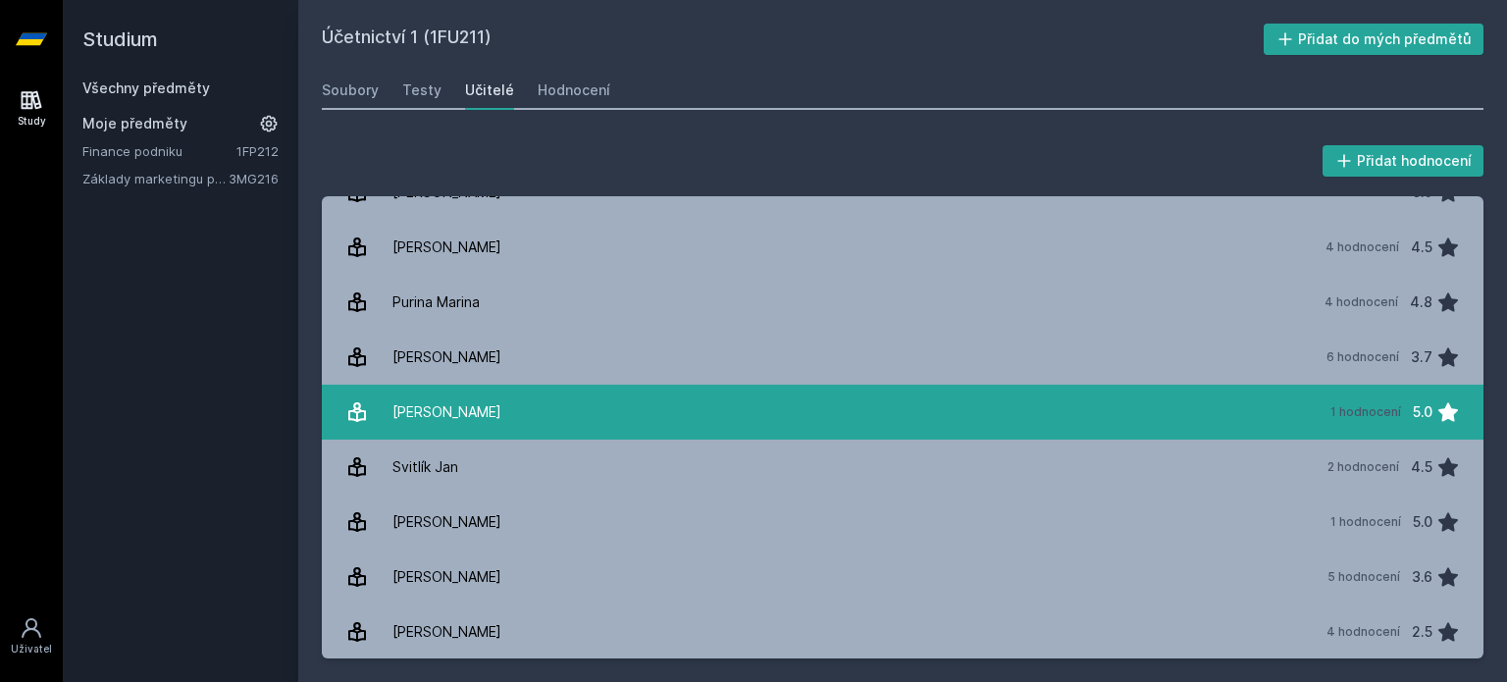
click at [641, 422] on link "Stiebal Richard 1 hodnocení 5.0" at bounding box center [903, 412] width 1162 height 55
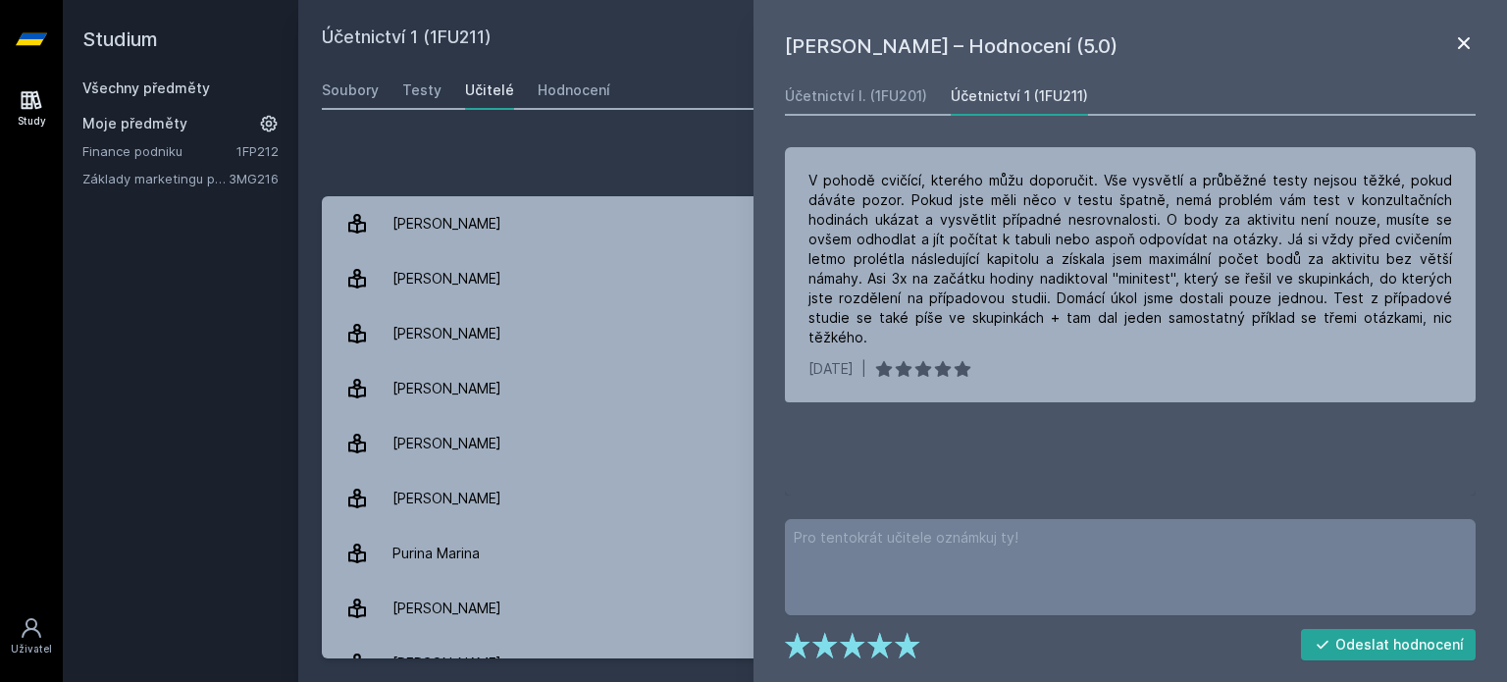
click at [1455, 42] on icon at bounding box center [1464, 43] width 24 height 24
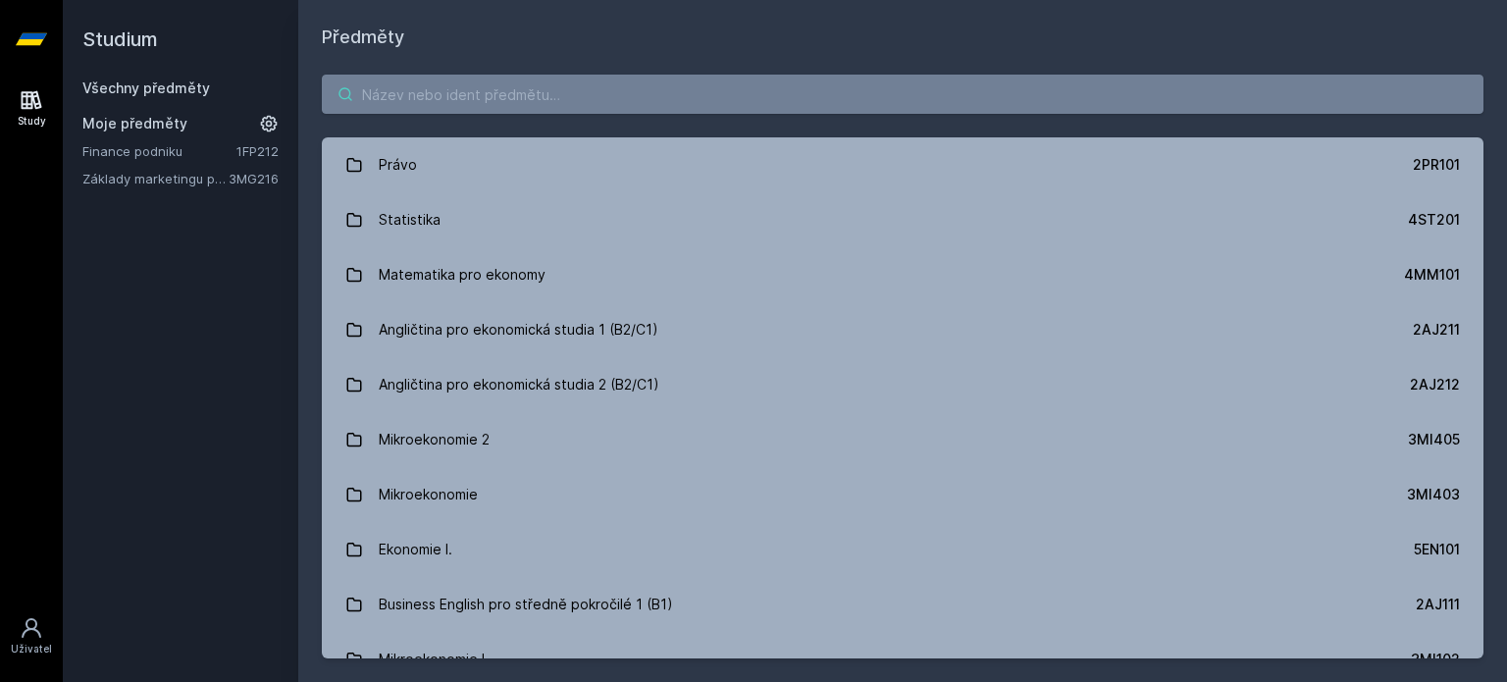
click at [538, 76] on input "search" at bounding box center [903, 94] width 1162 height 39
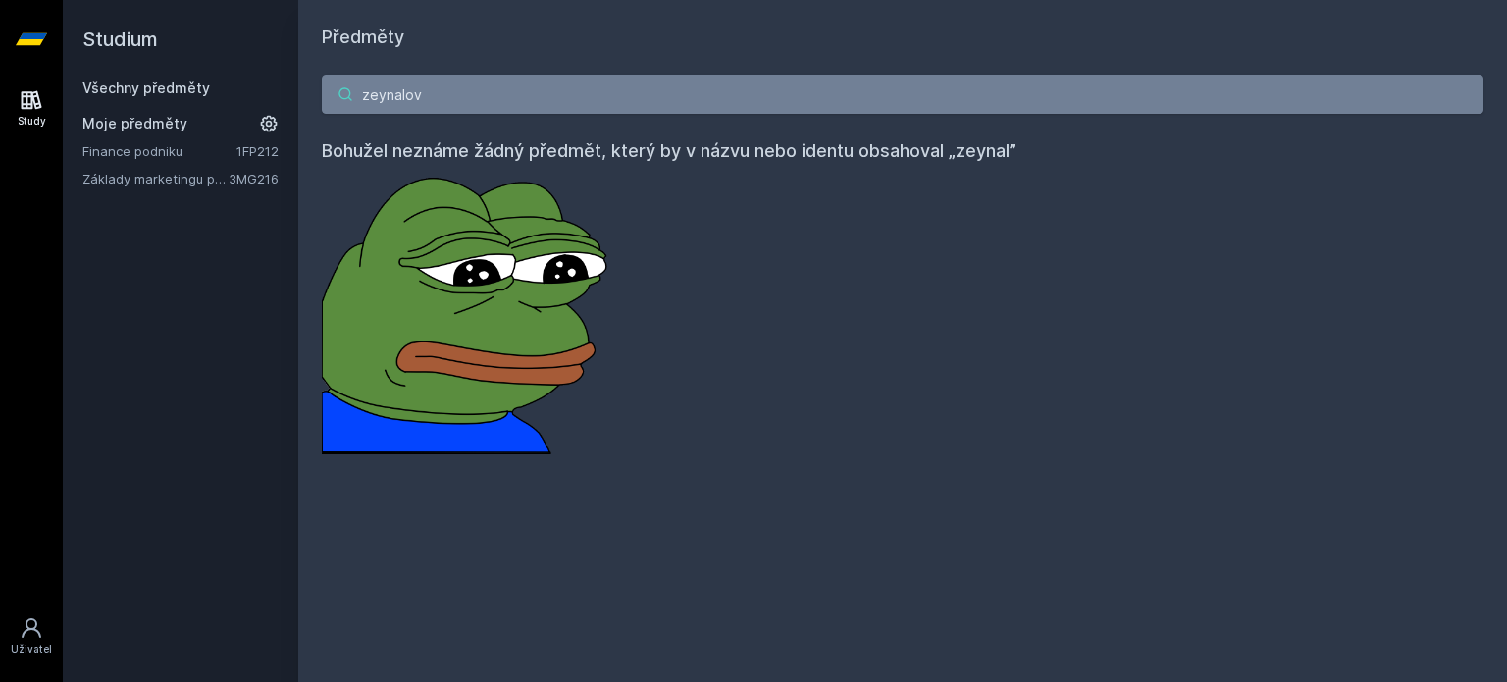
type input "zeynalova"
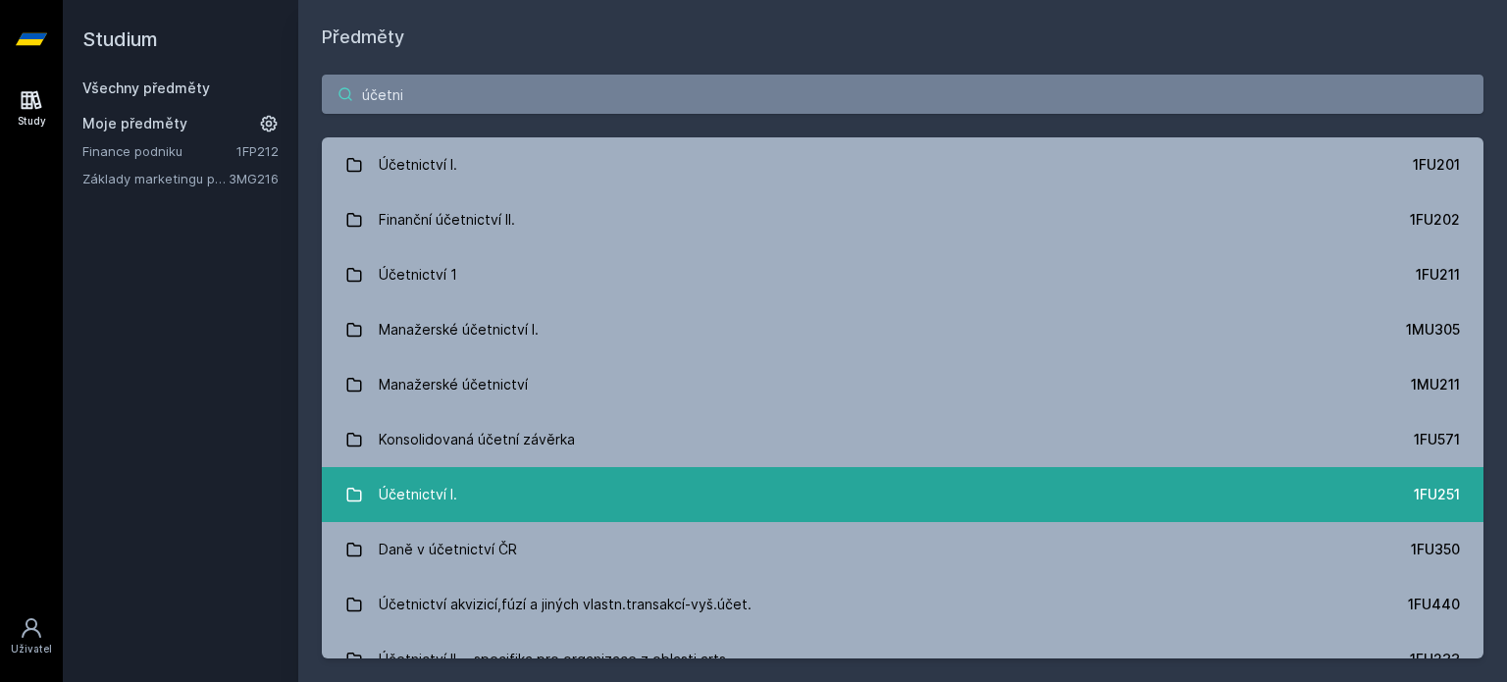
type input "účetni"
click at [527, 498] on link "Účetnictví I. 1FU251" at bounding box center [903, 494] width 1162 height 55
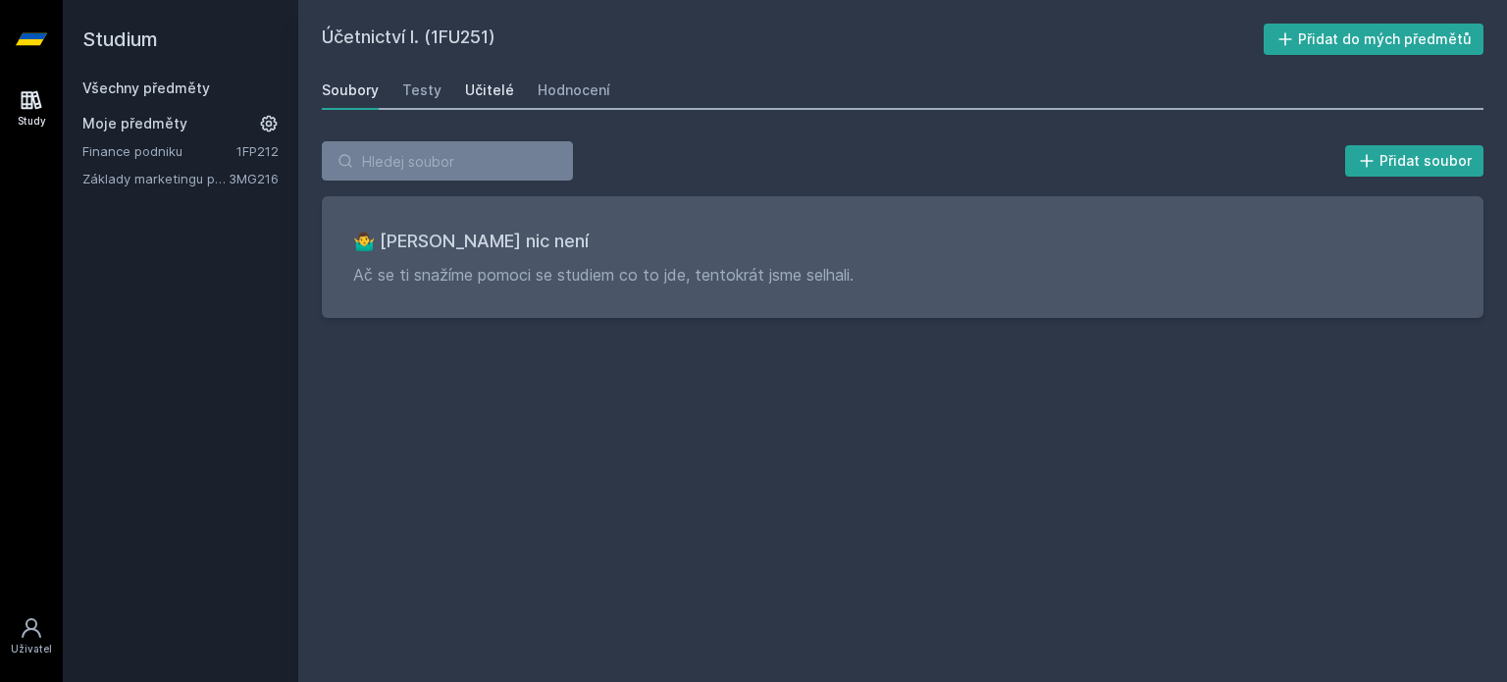
click at [481, 97] on div "Učitelé" at bounding box center [489, 90] width 49 height 20
